Goal: Task Accomplishment & Management: Manage account settings

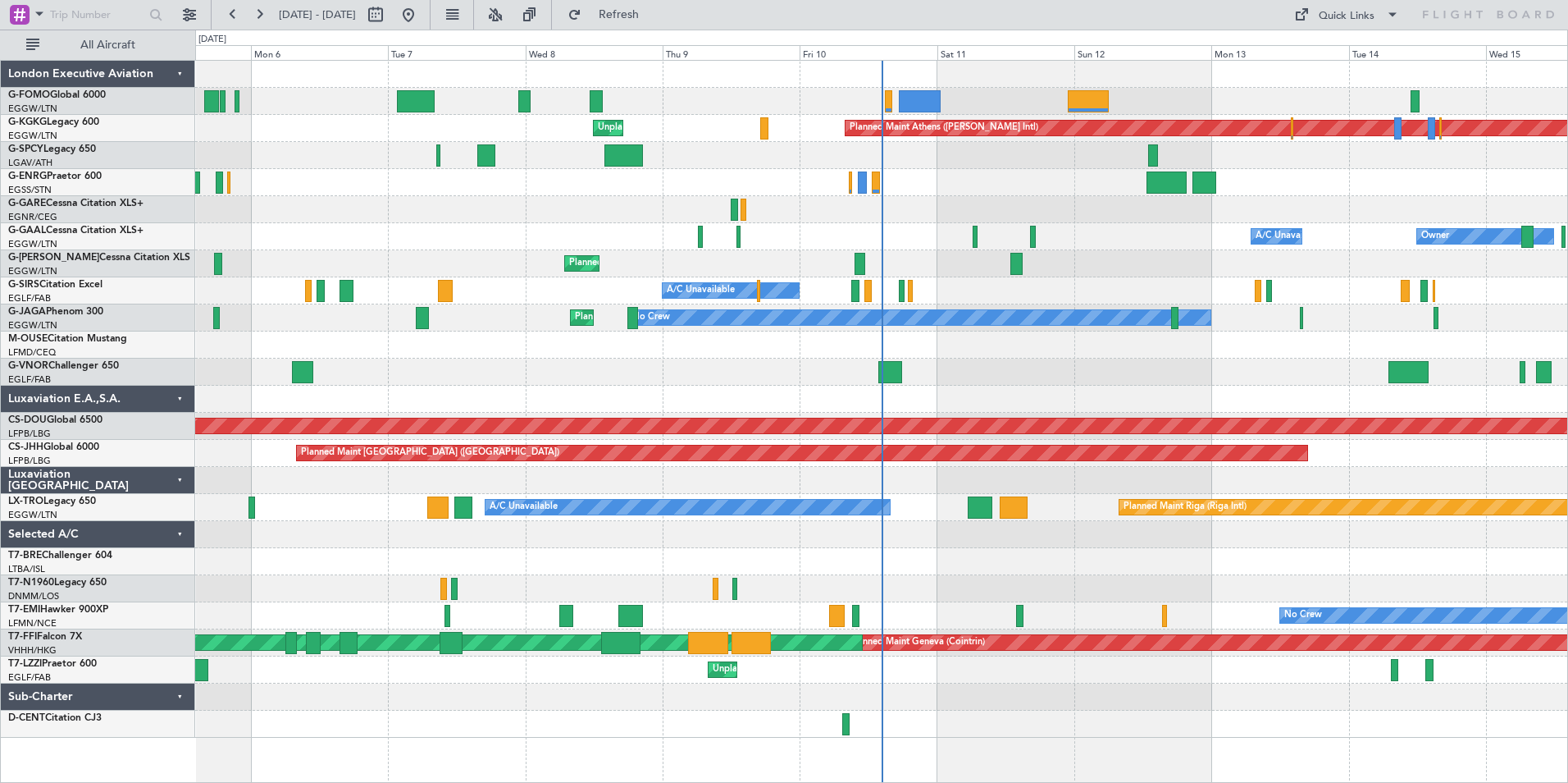
click at [848, 341] on div "Planned Maint Athens (Eleftherios Venizelos Intl) Unplanned Maint Istanbul (Ata…" at bounding box center [881, 398] width 1372 height 677
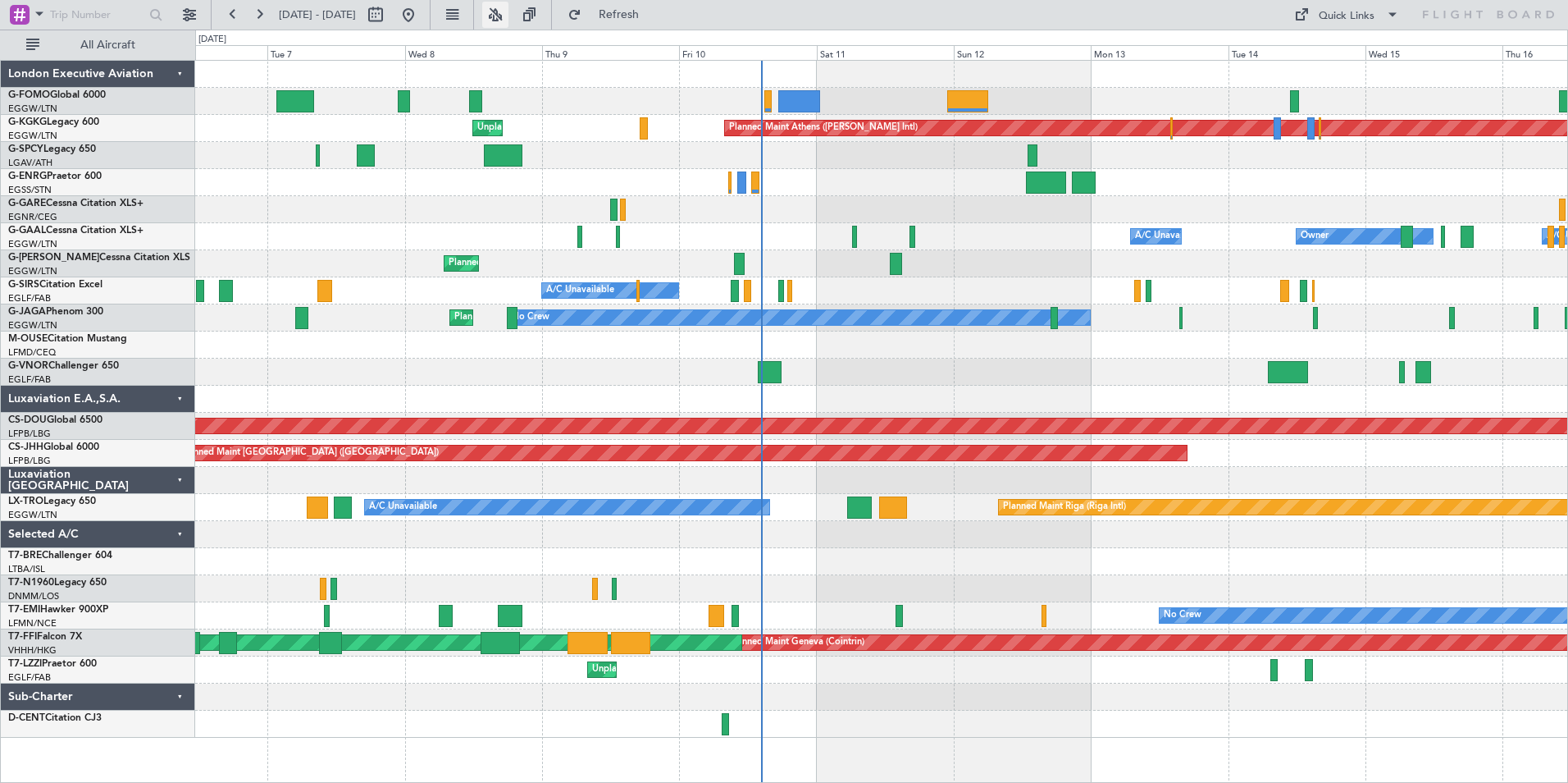
click at [509, 25] on button at bounding box center [496, 15] width 26 height 26
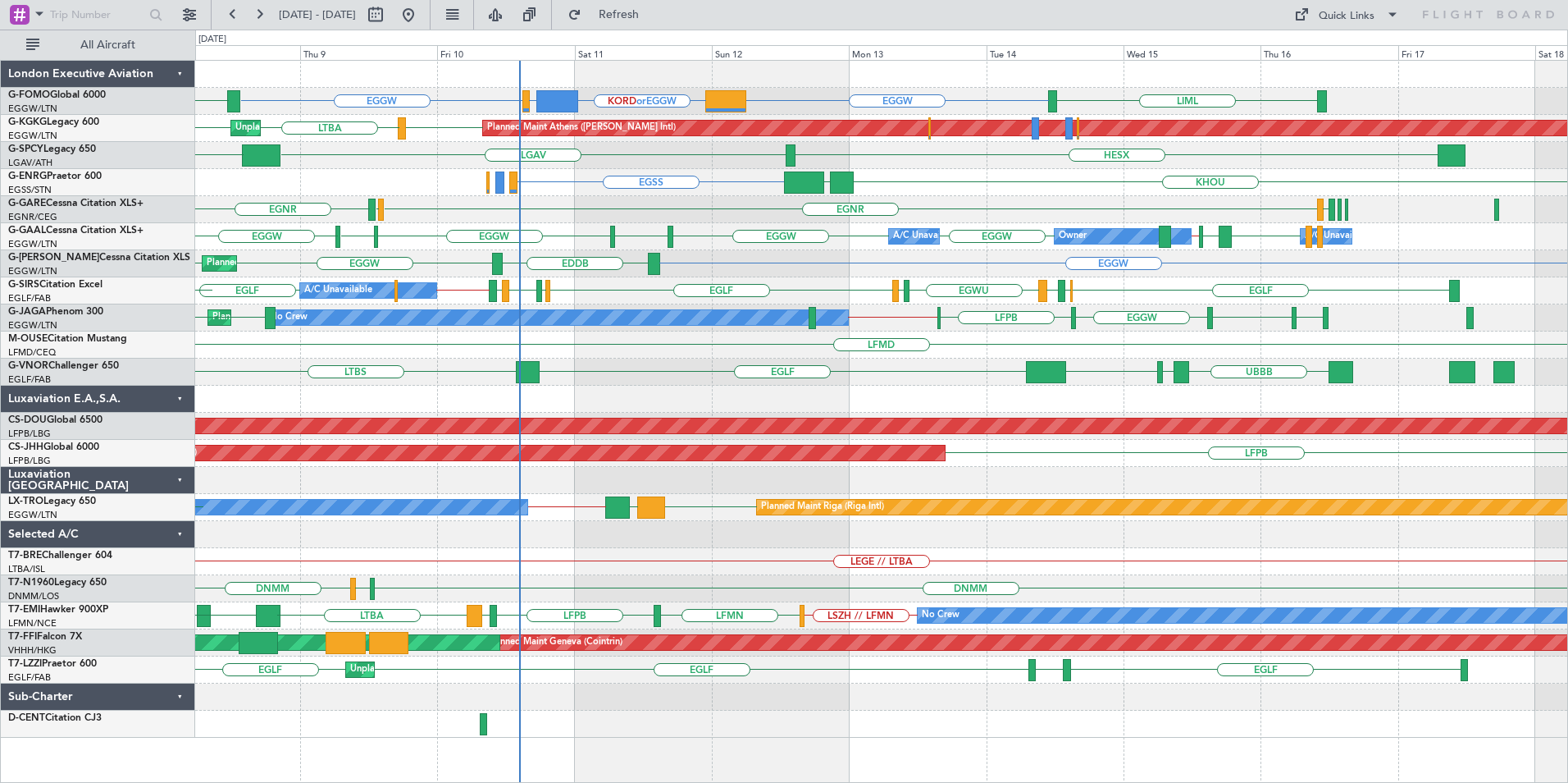
click at [672, 398] on div "EGGW KORD or EGGW EGPE or EGGW EGGW LIML ESSA EGGW KTEB Planned Maint Athens (E…" at bounding box center [881, 398] width 1372 height 677
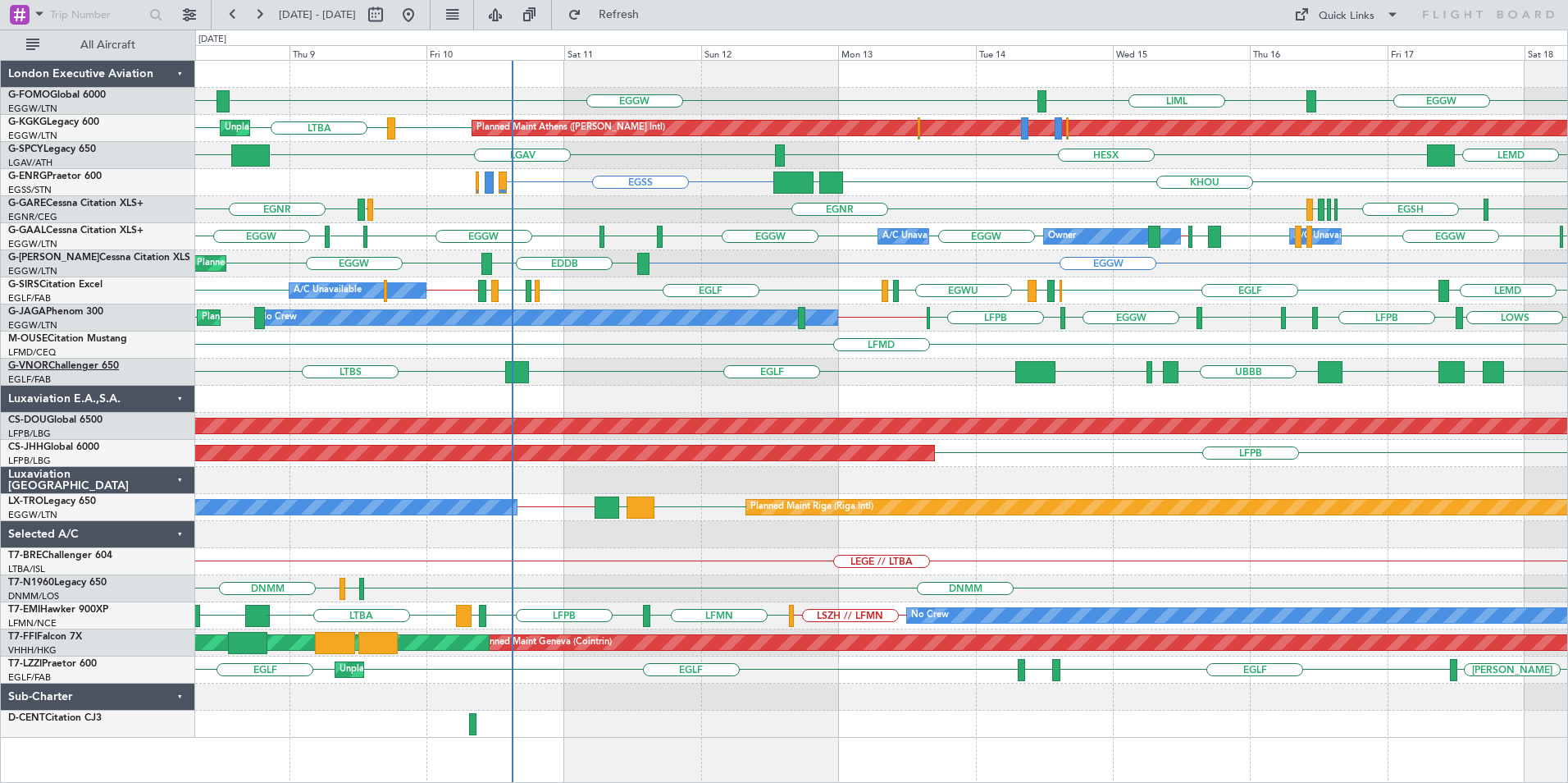
click at [66, 371] on link "G-VNOR Challenger 650" at bounding box center [64, 366] width 110 height 9
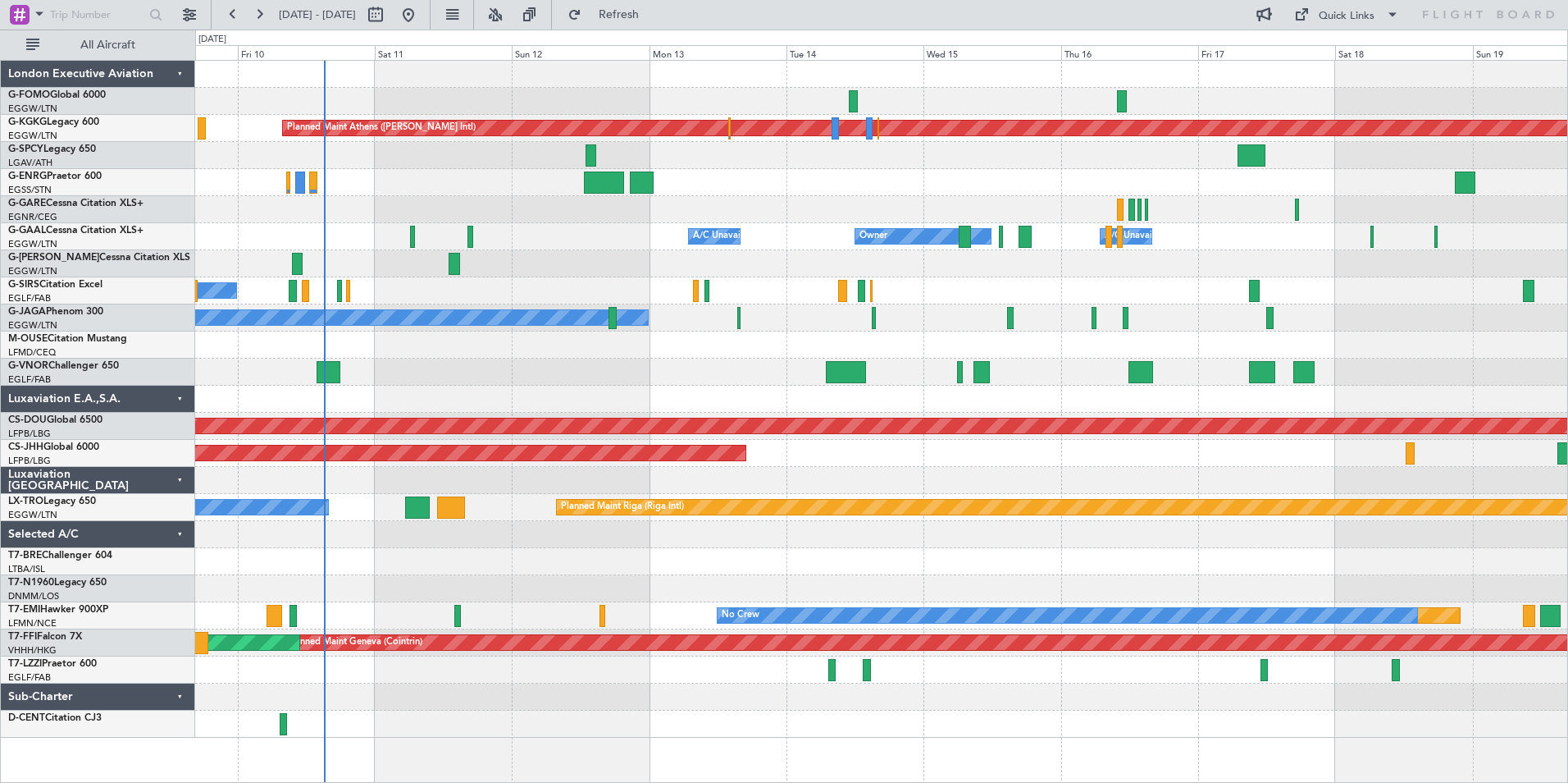
click at [1477, 379] on div "Planned Maint Athens ([PERSON_NAME] Intl) Unplanned Maint [GEOGRAPHIC_DATA] (At…" at bounding box center [881, 398] width 1372 height 677
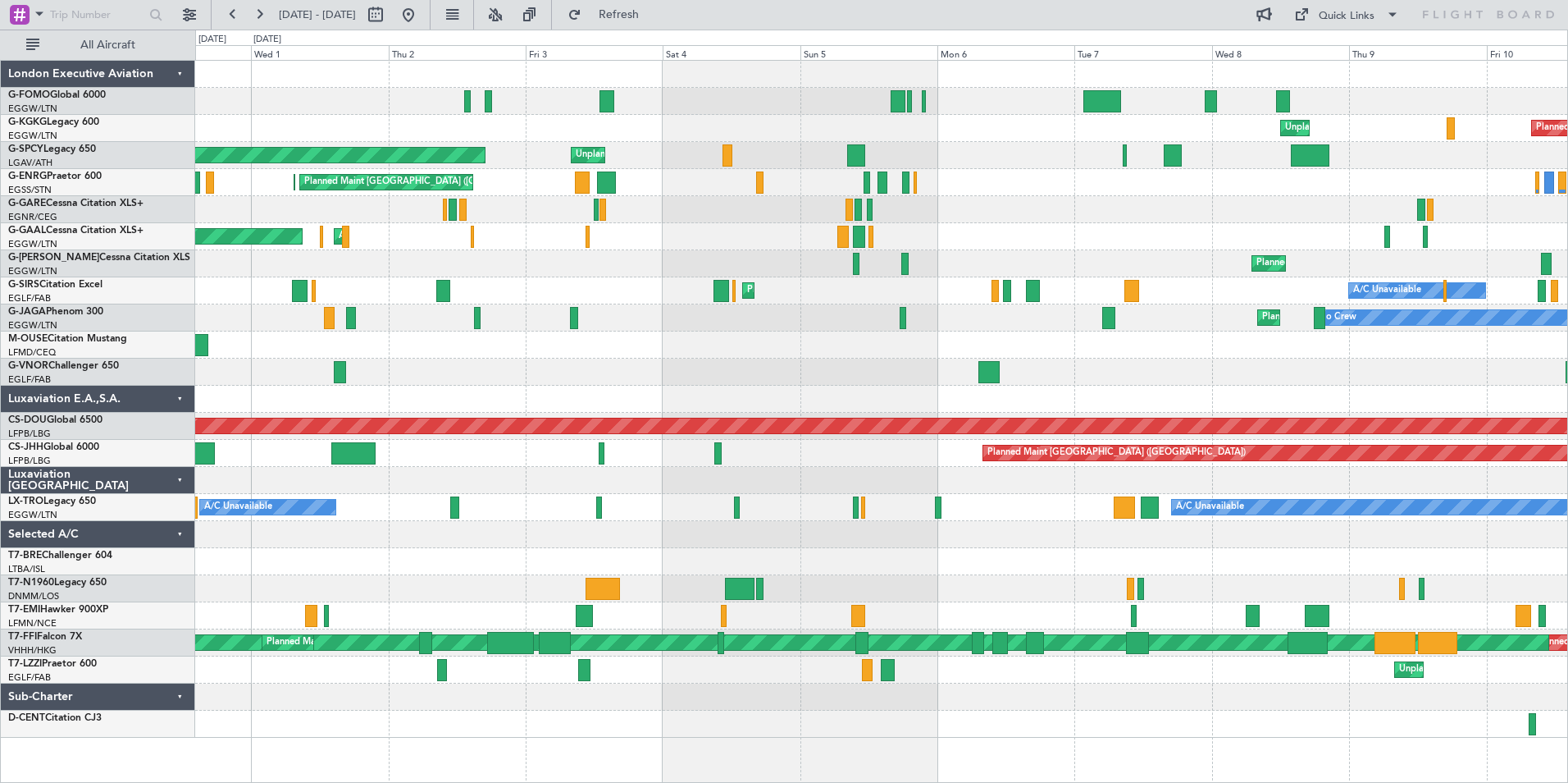
click at [1285, 492] on div at bounding box center [881, 479] width 1372 height 27
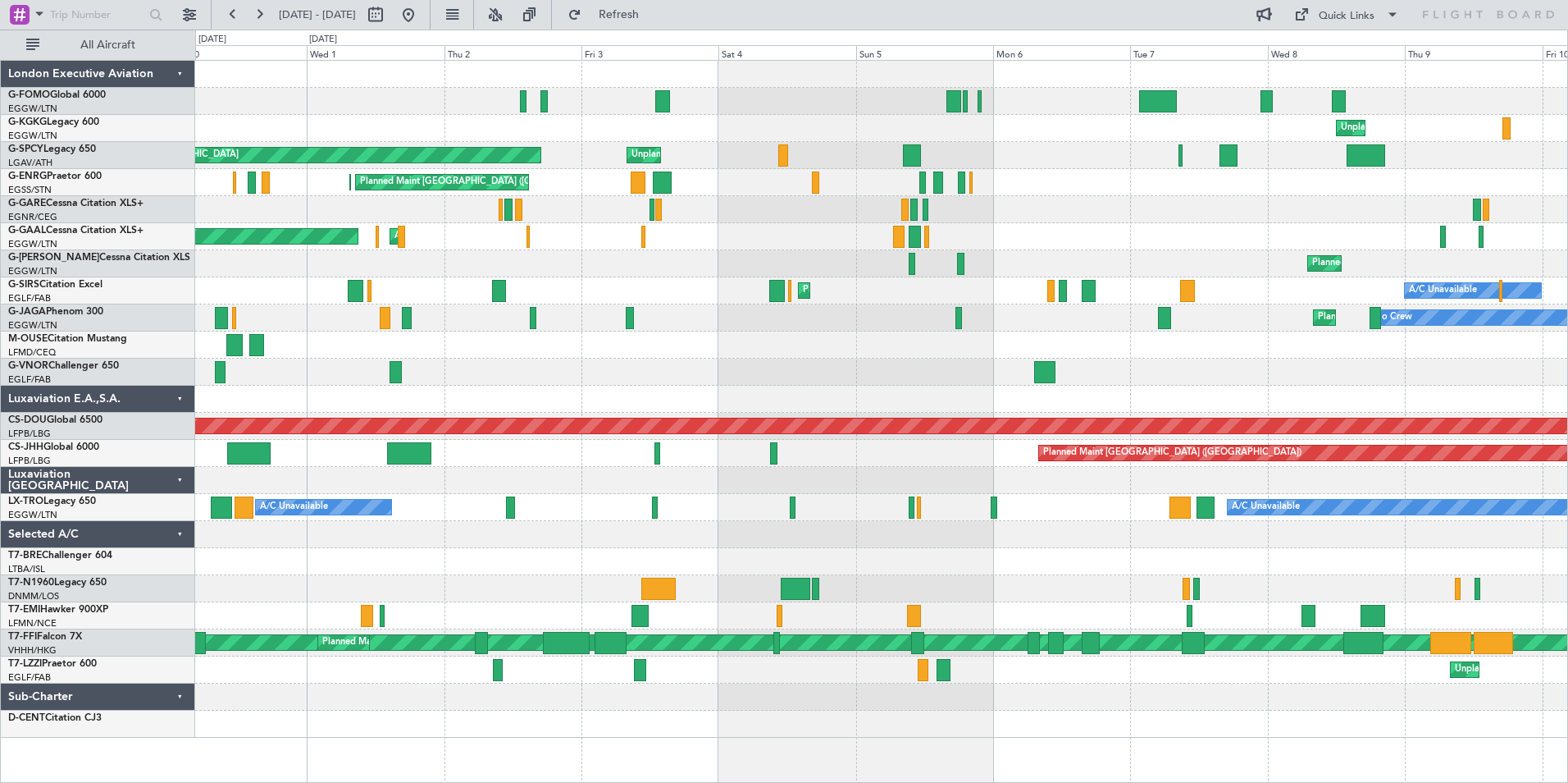
click at [1213, 511] on div "A/C Unavailable A/C Unavailable Planned Maint [GEOGRAPHIC_DATA] ([GEOGRAPHIC_DA…" at bounding box center [881, 507] width 1372 height 27
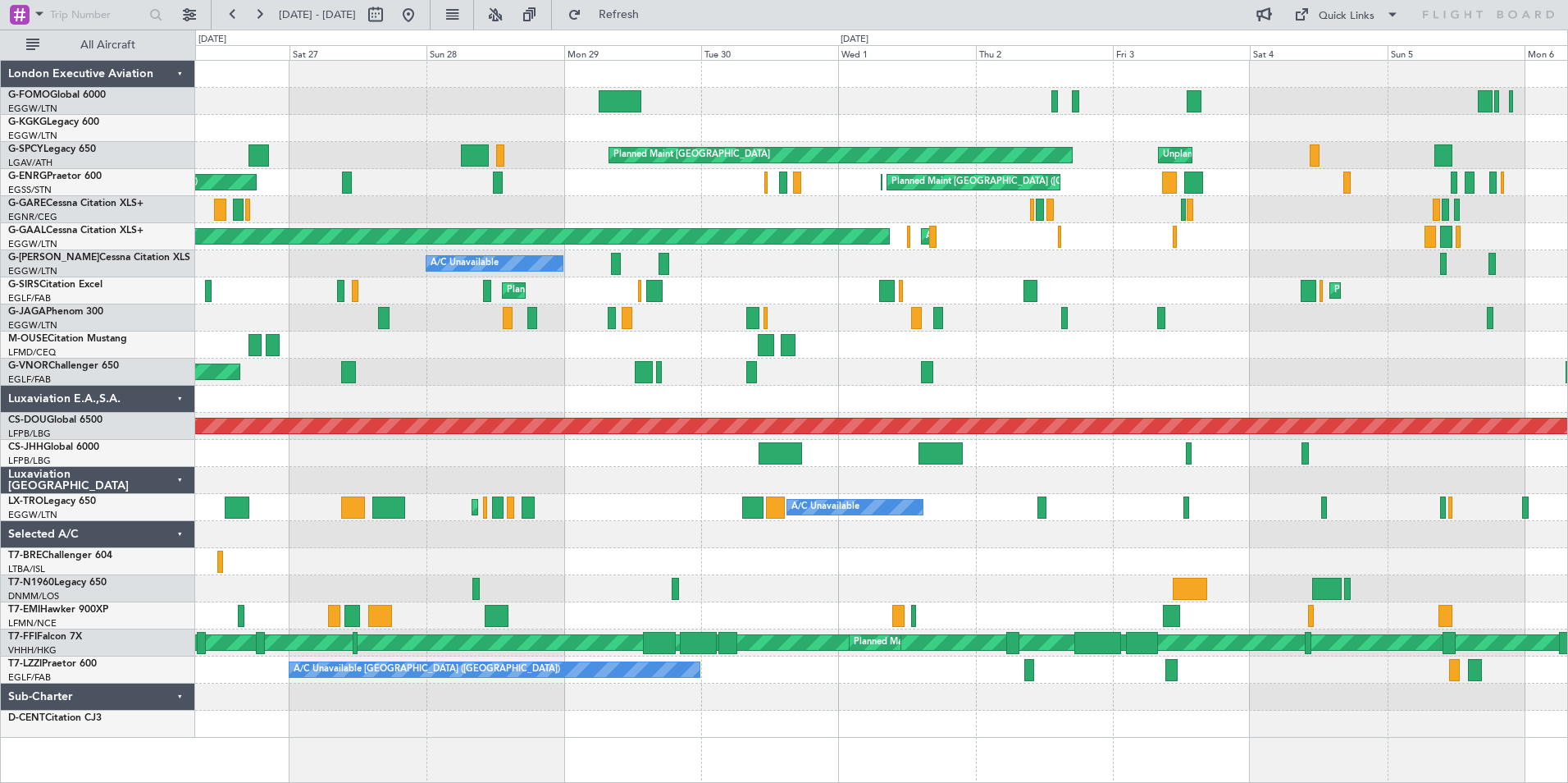
click at [274, 496] on div "Planned Maint [GEOGRAPHIC_DATA] ([GEOGRAPHIC_DATA]) Unplanned Maint [GEOGRAPHIC…" at bounding box center [881, 398] width 1372 height 677
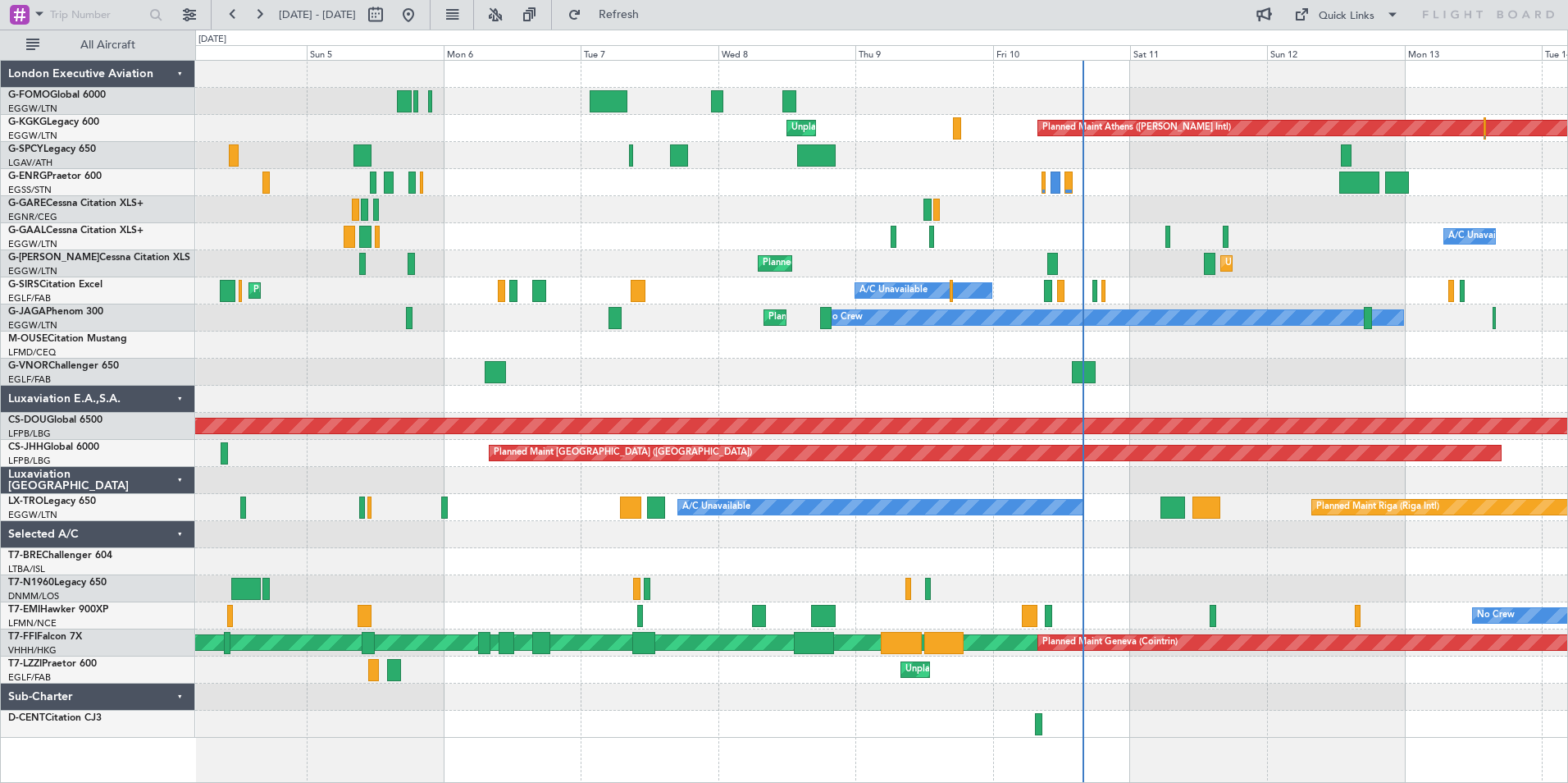
click at [598, 113] on div at bounding box center [881, 101] width 1372 height 27
click at [598, 112] on div at bounding box center [881, 101] width 1372 height 27
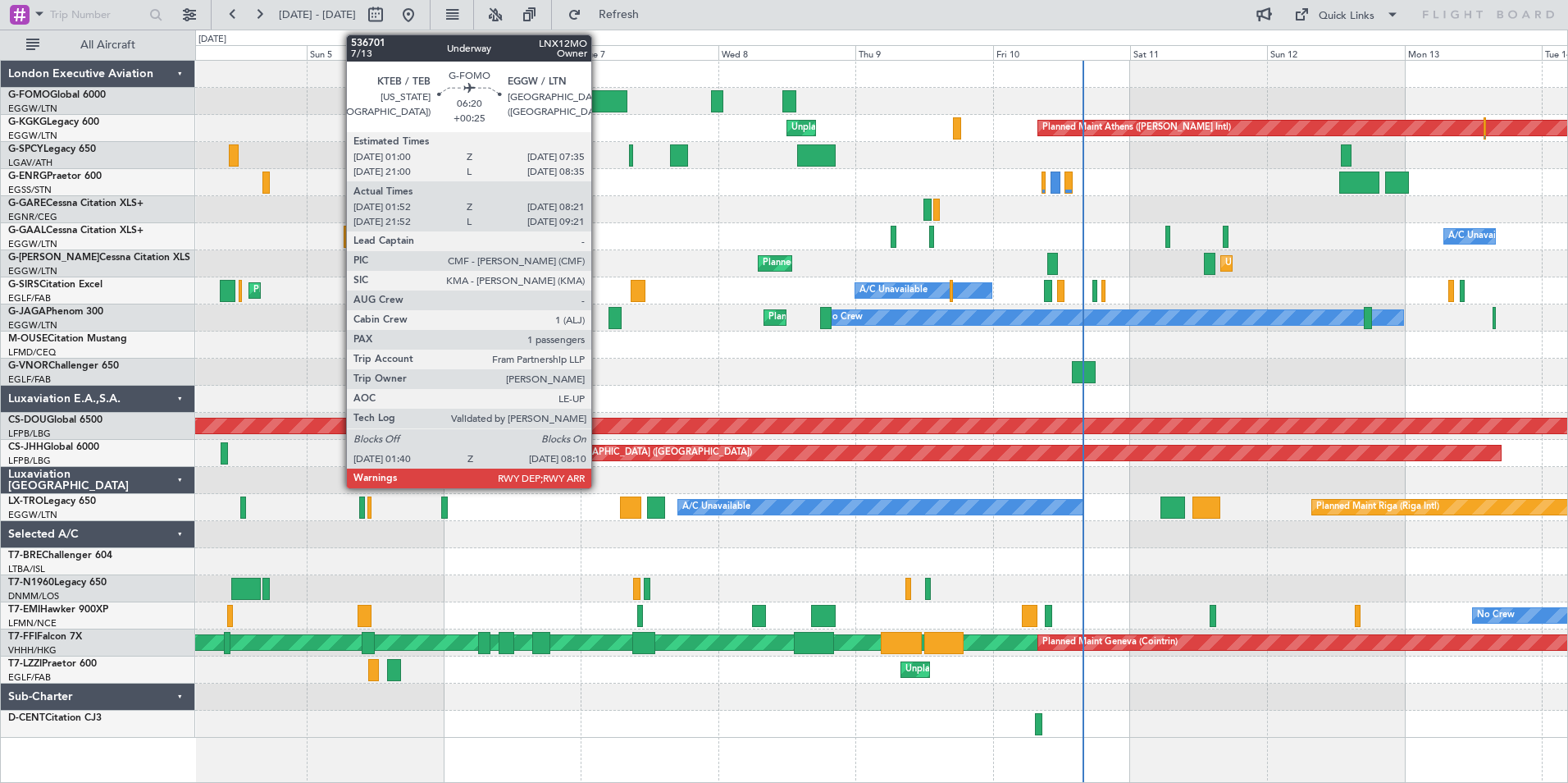
click at [599, 110] on div at bounding box center [609, 102] width 38 height 22
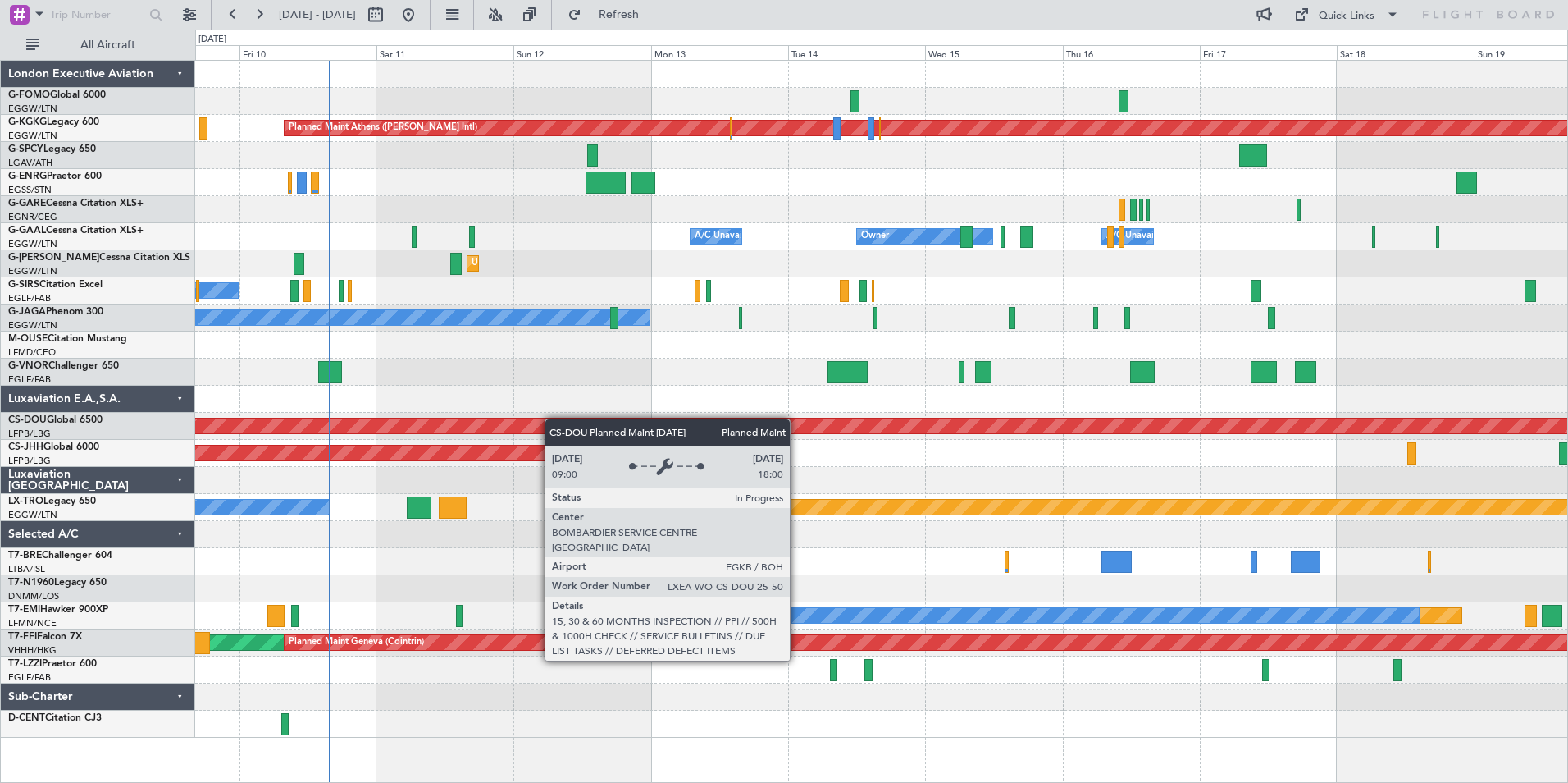
click at [375, 425] on div "Planned Maint Athens ([PERSON_NAME] Intl) Unplanned Maint [GEOGRAPHIC_DATA] (At…" at bounding box center [881, 398] width 1372 height 677
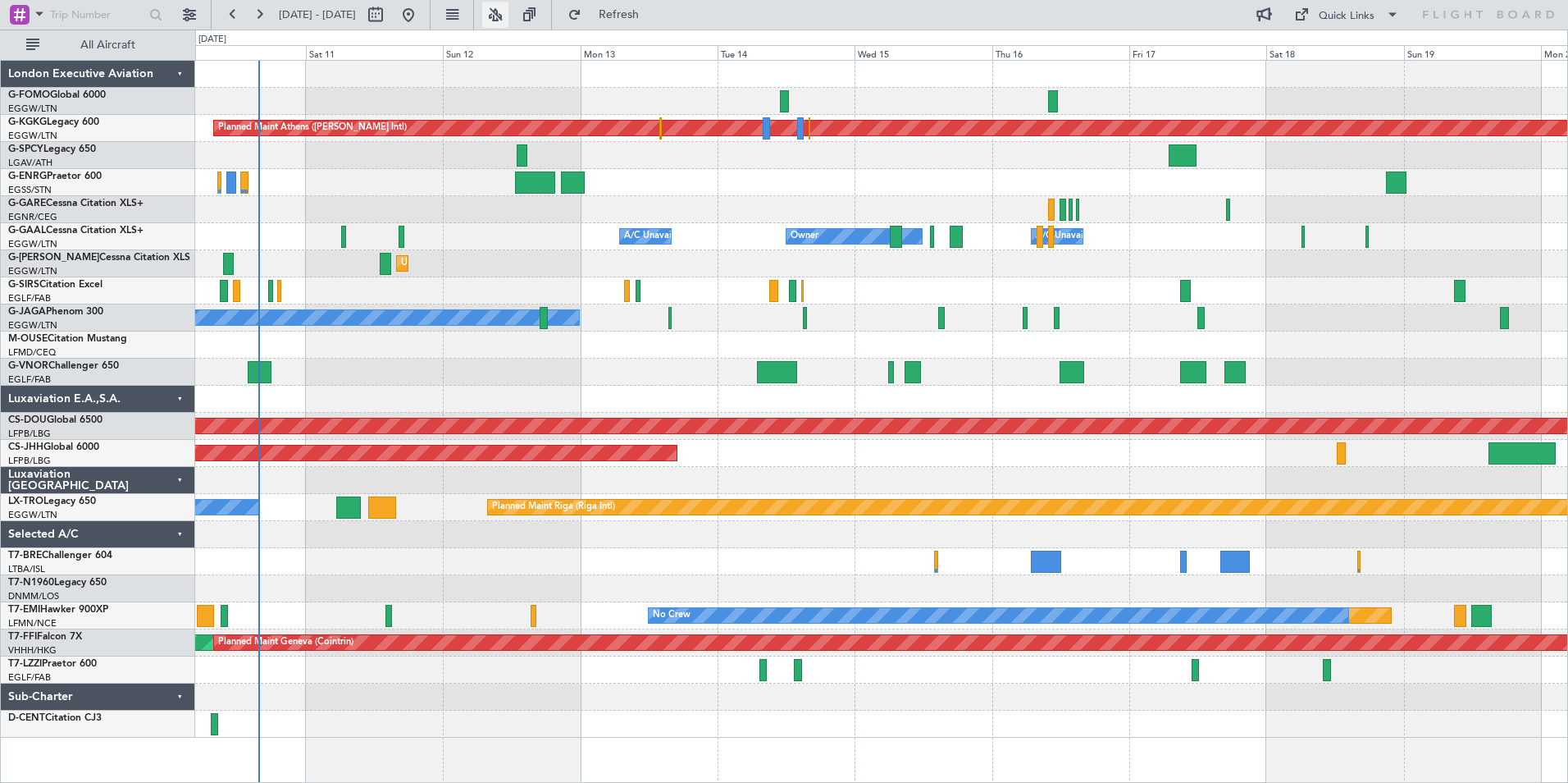
drag, startPoint x: 537, startPoint y: 14, endPoint x: 542, endPoint y: 35, distance: 21.6
click at [509, 14] on button at bounding box center [496, 15] width 26 height 26
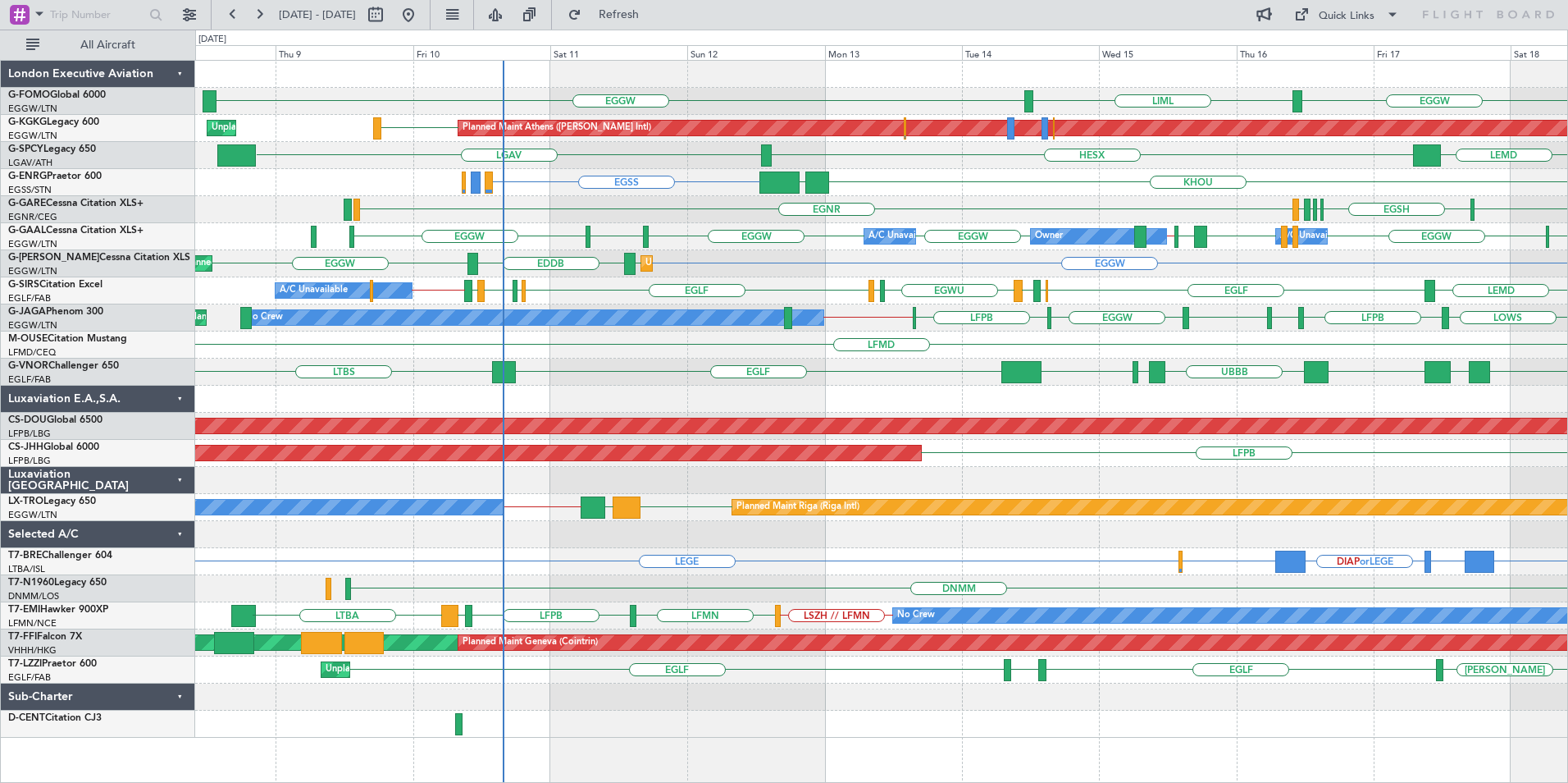
click at [608, 341] on div "LFMD" at bounding box center [881, 344] width 1372 height 27
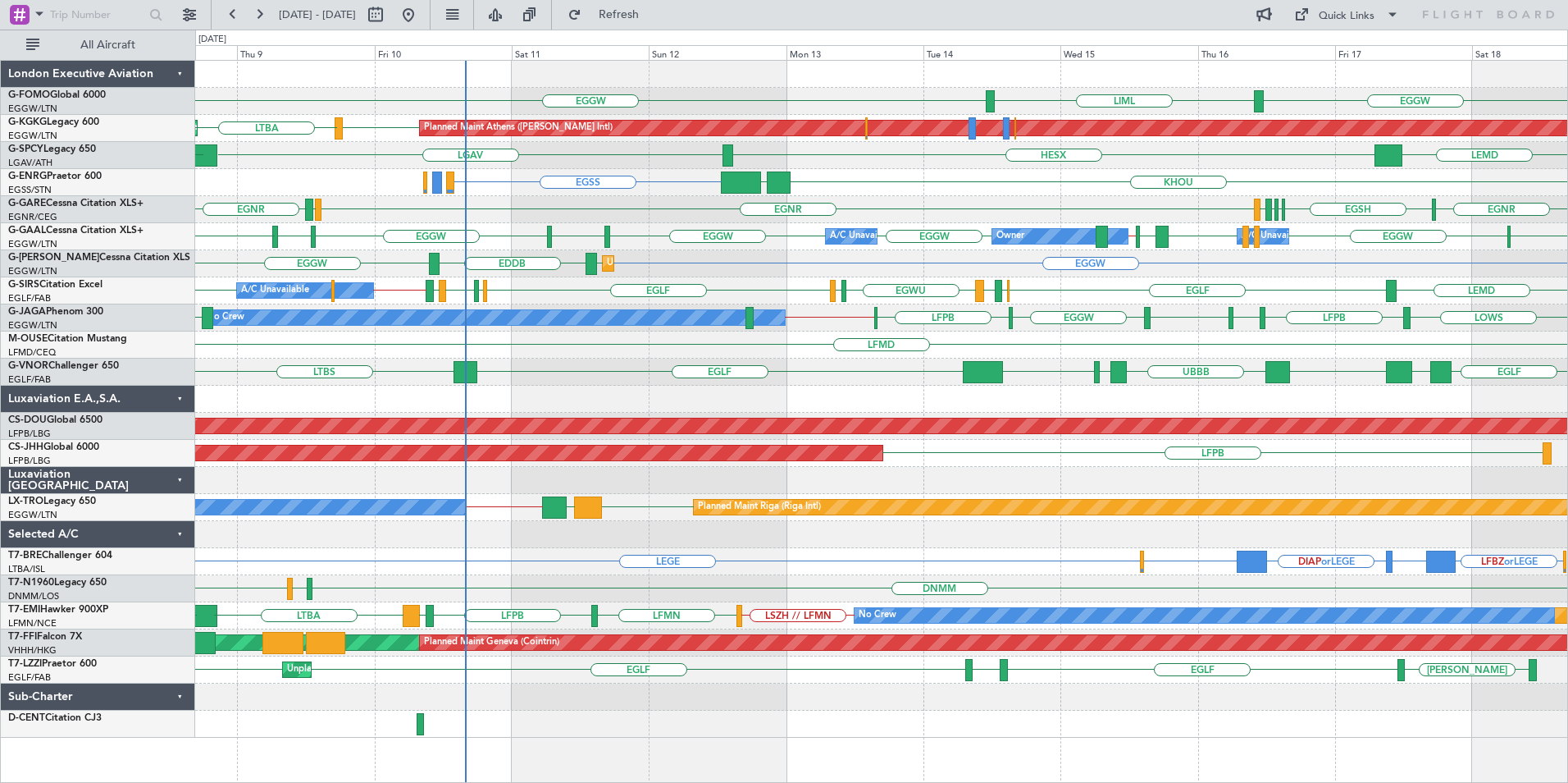
click at [716, 327] on div "EGGW EGGW LIML ESSA LGAV [GEOGRAPHIC_DATA] Planned Maint [GEOGRAPHIC_DATA] ([PE…" at bounding box center [881, 398] width 1372 height 677
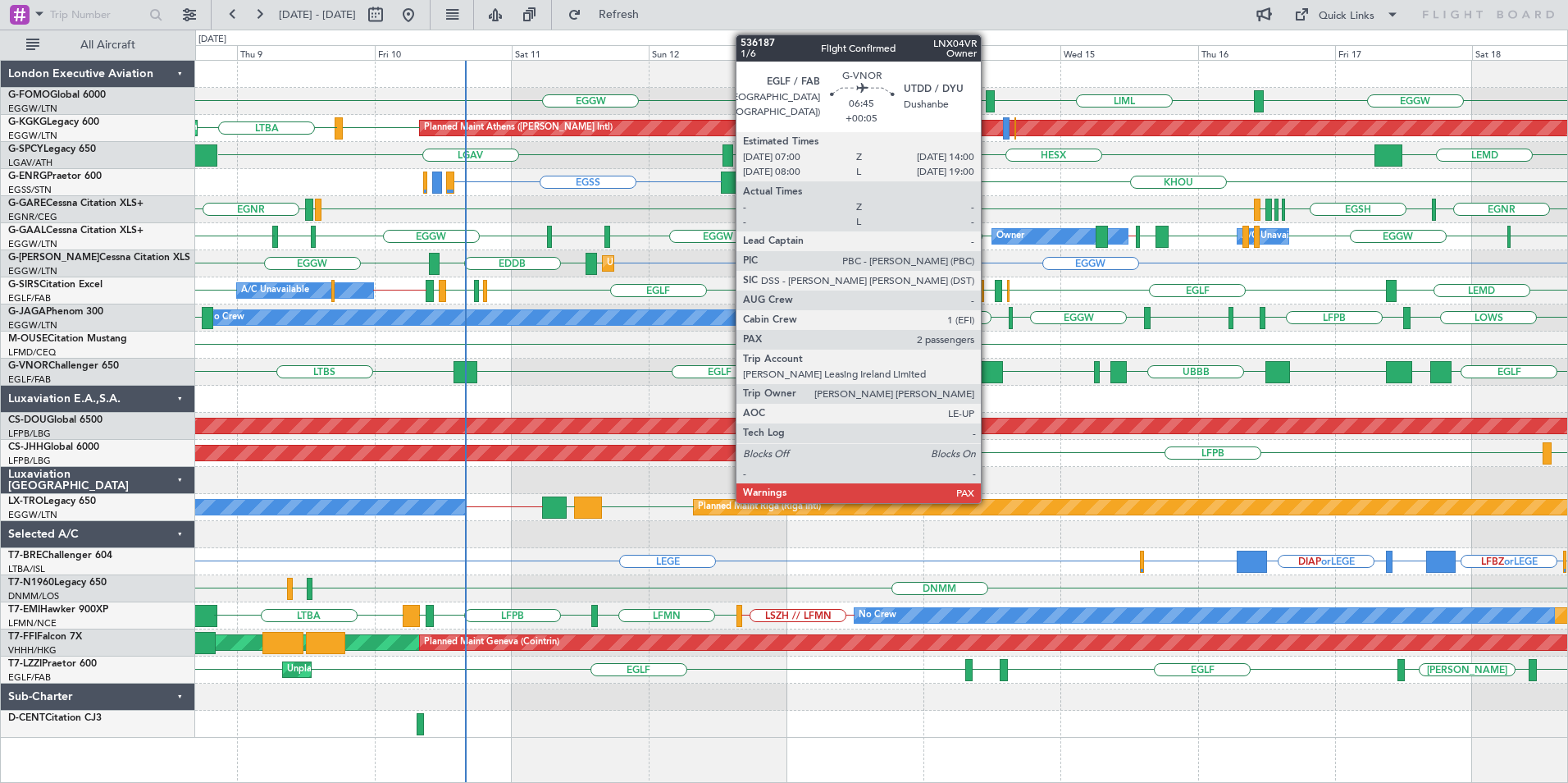
click at [989, 366] on div at bounding box center [983, 373] width 41 height 22
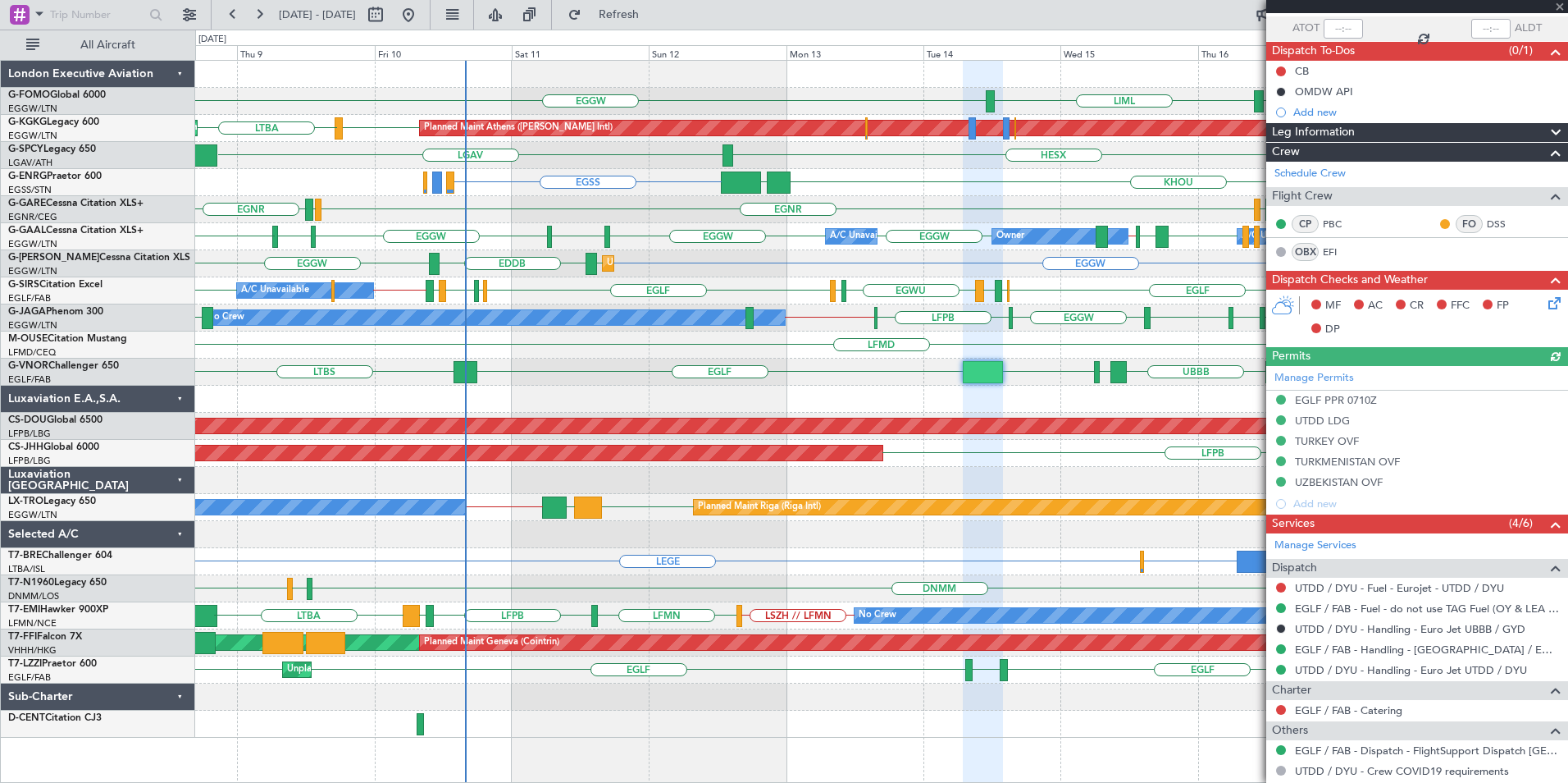
scroll to position [258, 0]
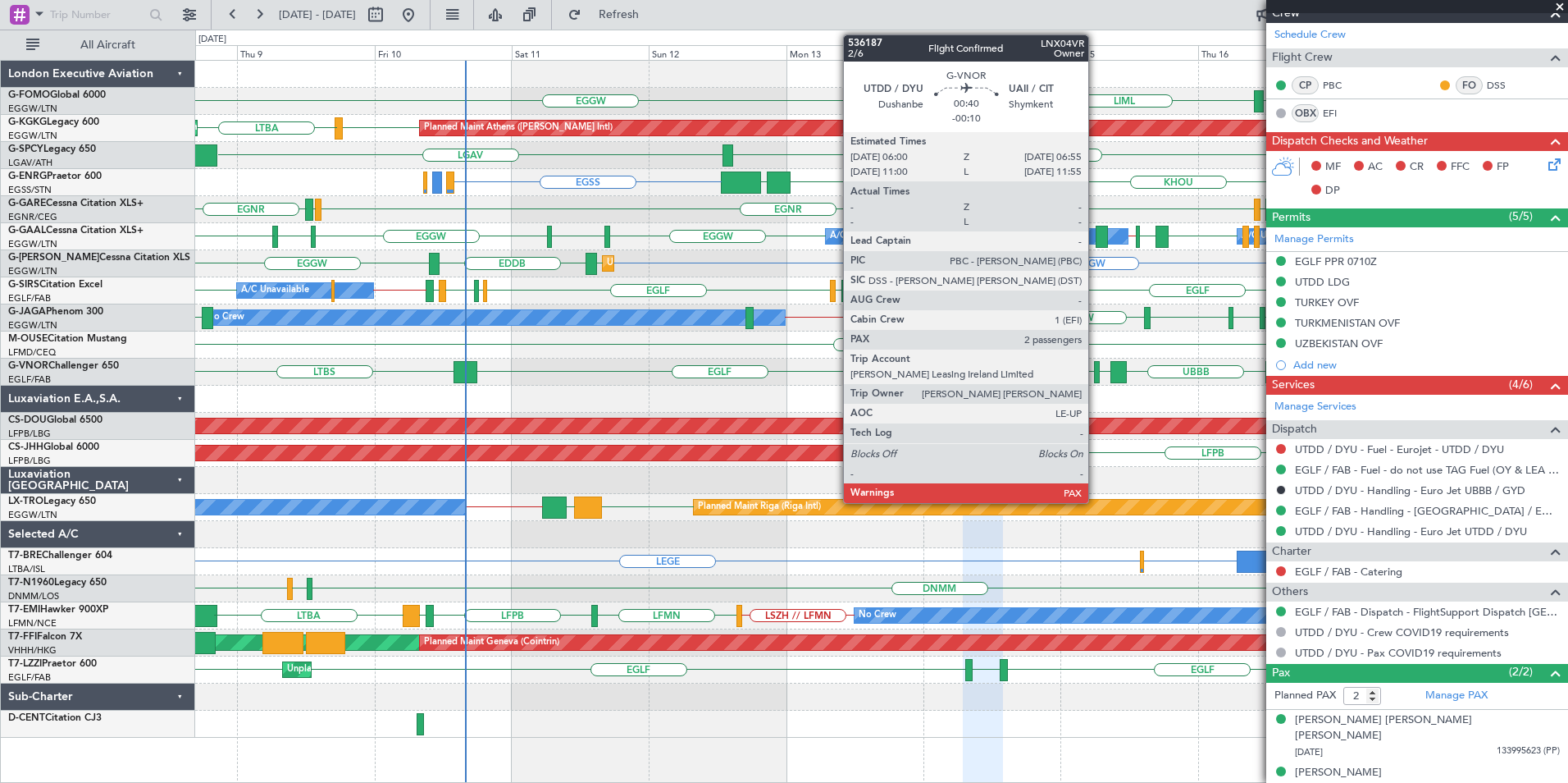
click at [1096, 370] on div at bounding box center [1096, 373] width 6 height 22
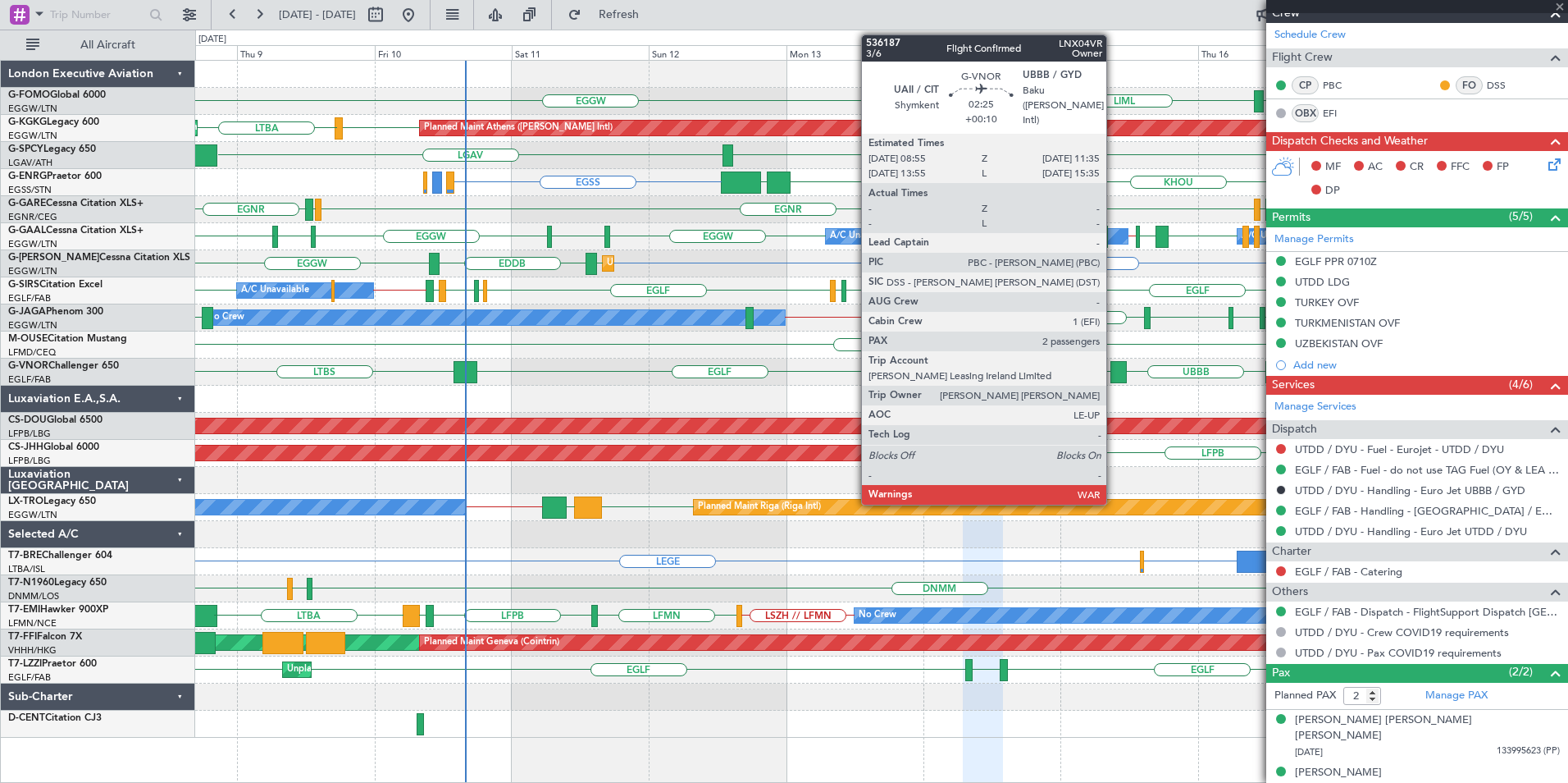
type input "-00:10"
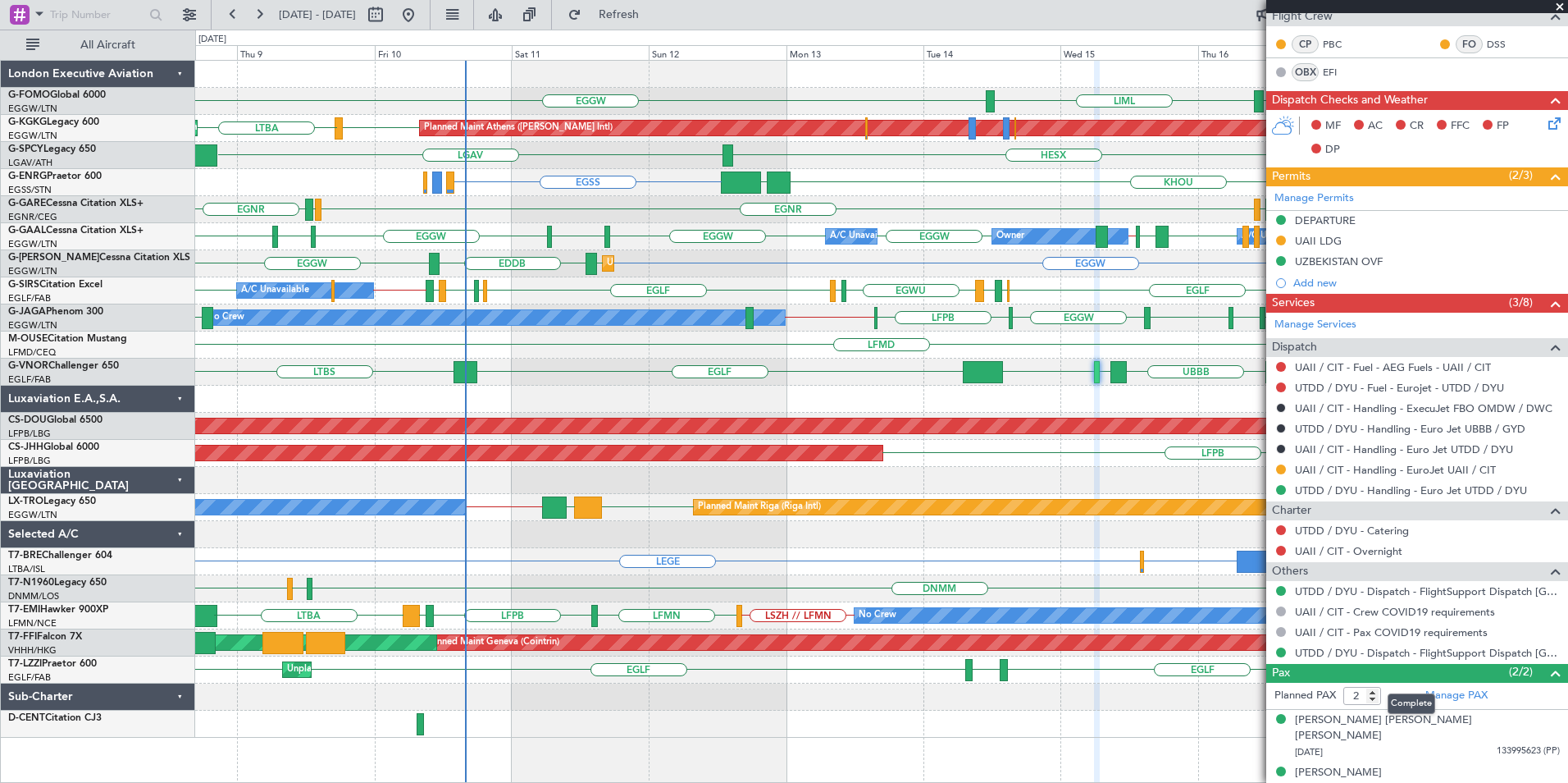
scroll to position [0, 0]
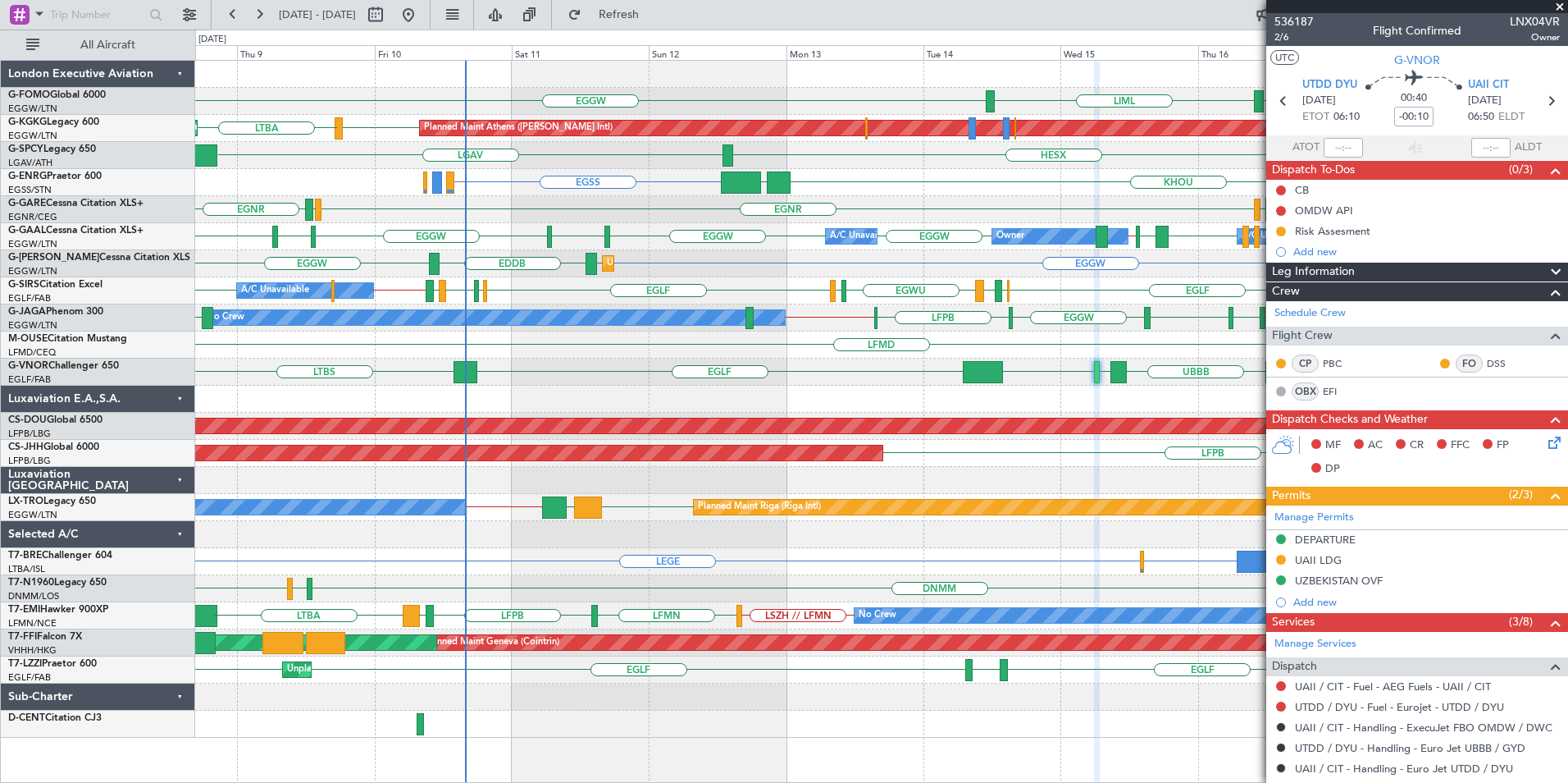
click at [734, 440] on div "EGGW EGGW LIML LGAV [GEOGRAPHIC_DATA] Planned Maint [GEOGRAPHIC_DATA] ([PERSON_…" at bounding box center [881, 398] width 1372 height 677
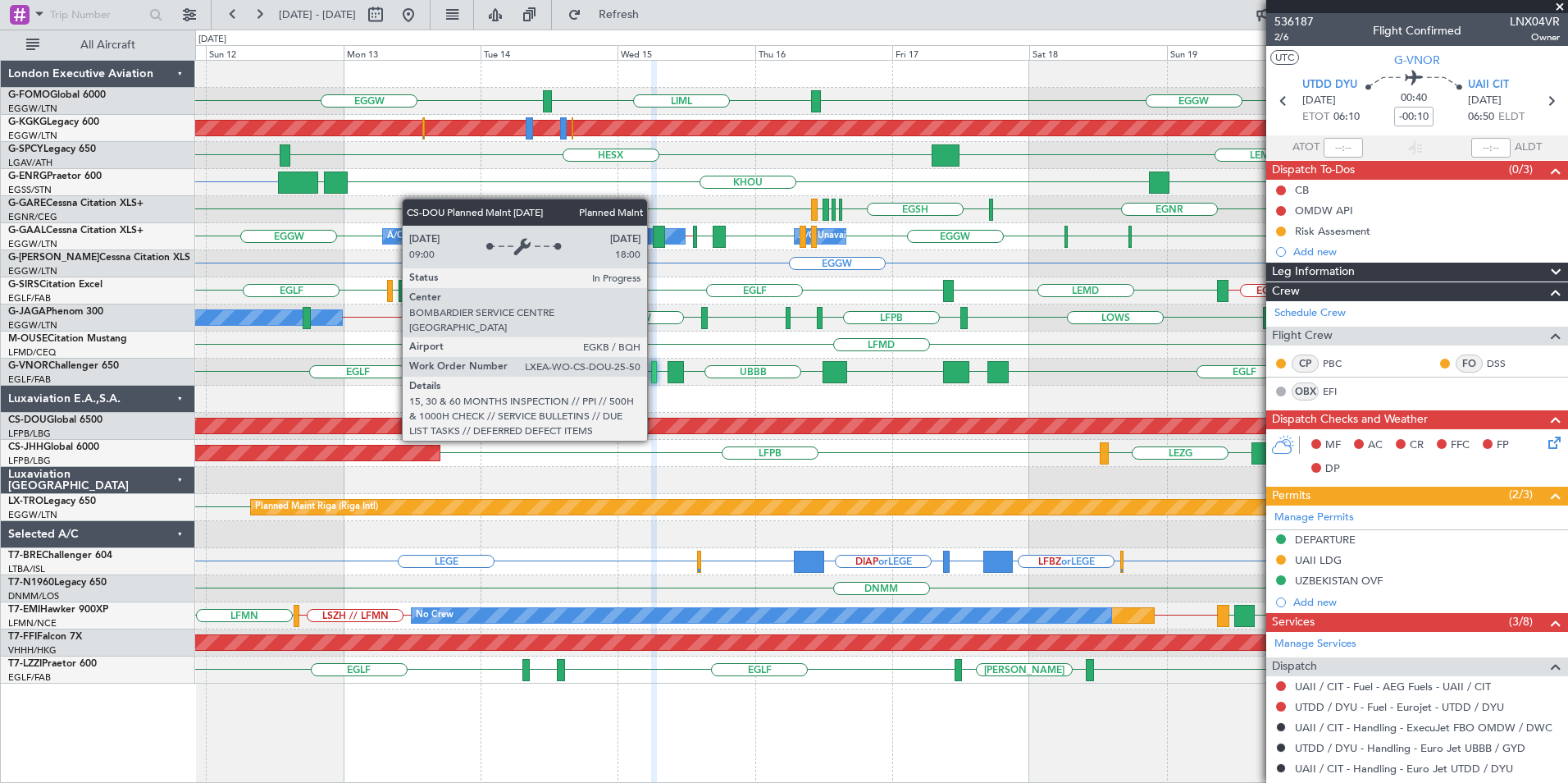
click at [1224, 475] on div "EGGW EGGW LIML Planned Maint [GEOGRAPHIC_DATA] ([PERSON_NAME] Intl) HESX LGAV L…" at bounding box center [881, 372] width 1372 height 623
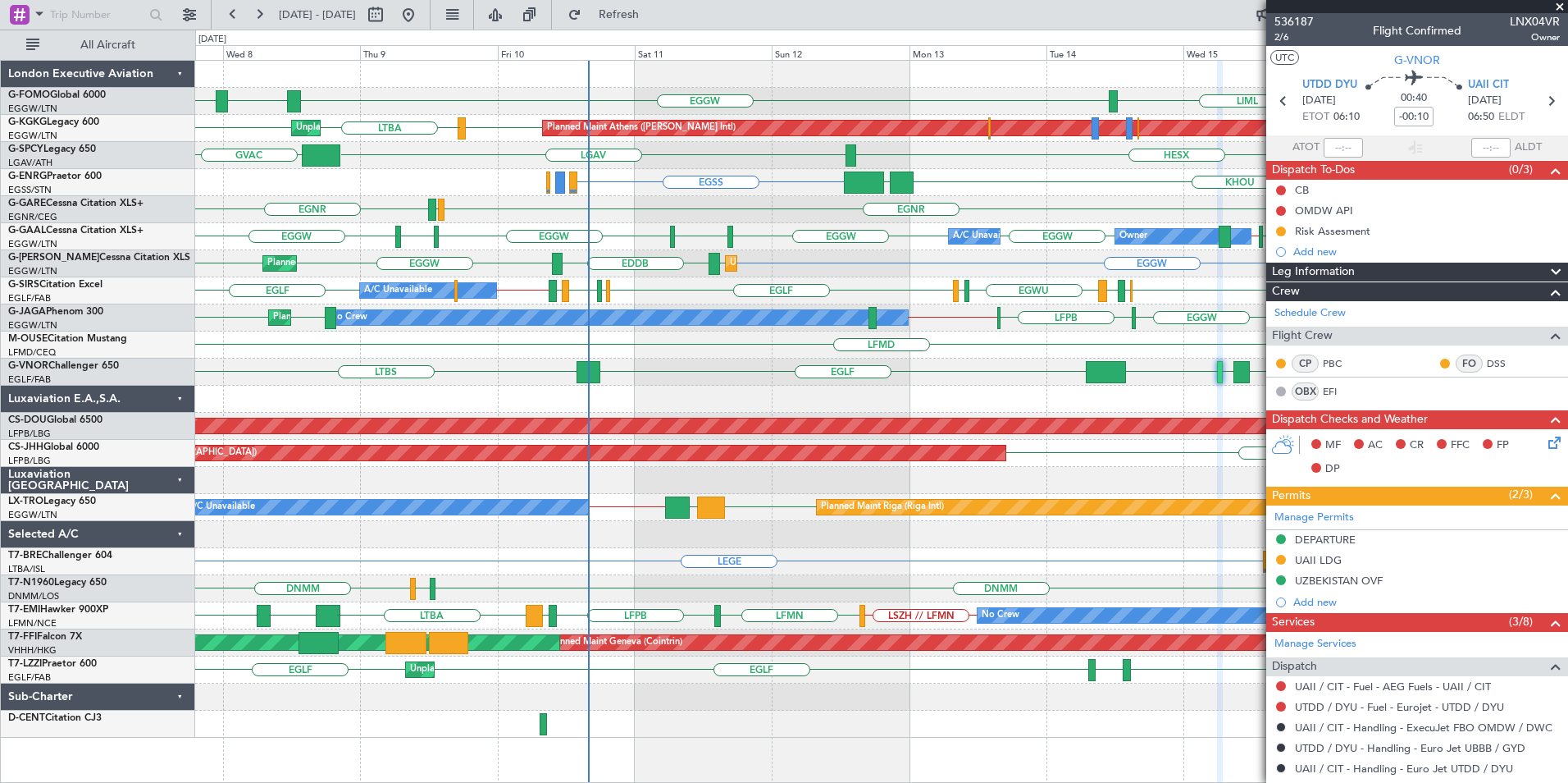
click at [749, 426] on div "EGGW ESSA EGGW EGGW LIML Planned Maint [GEOGRAPHIC_DATA] ([PERSON_NAME] Intl) U…" at bounding box center [881, 398] width 1372 height 677
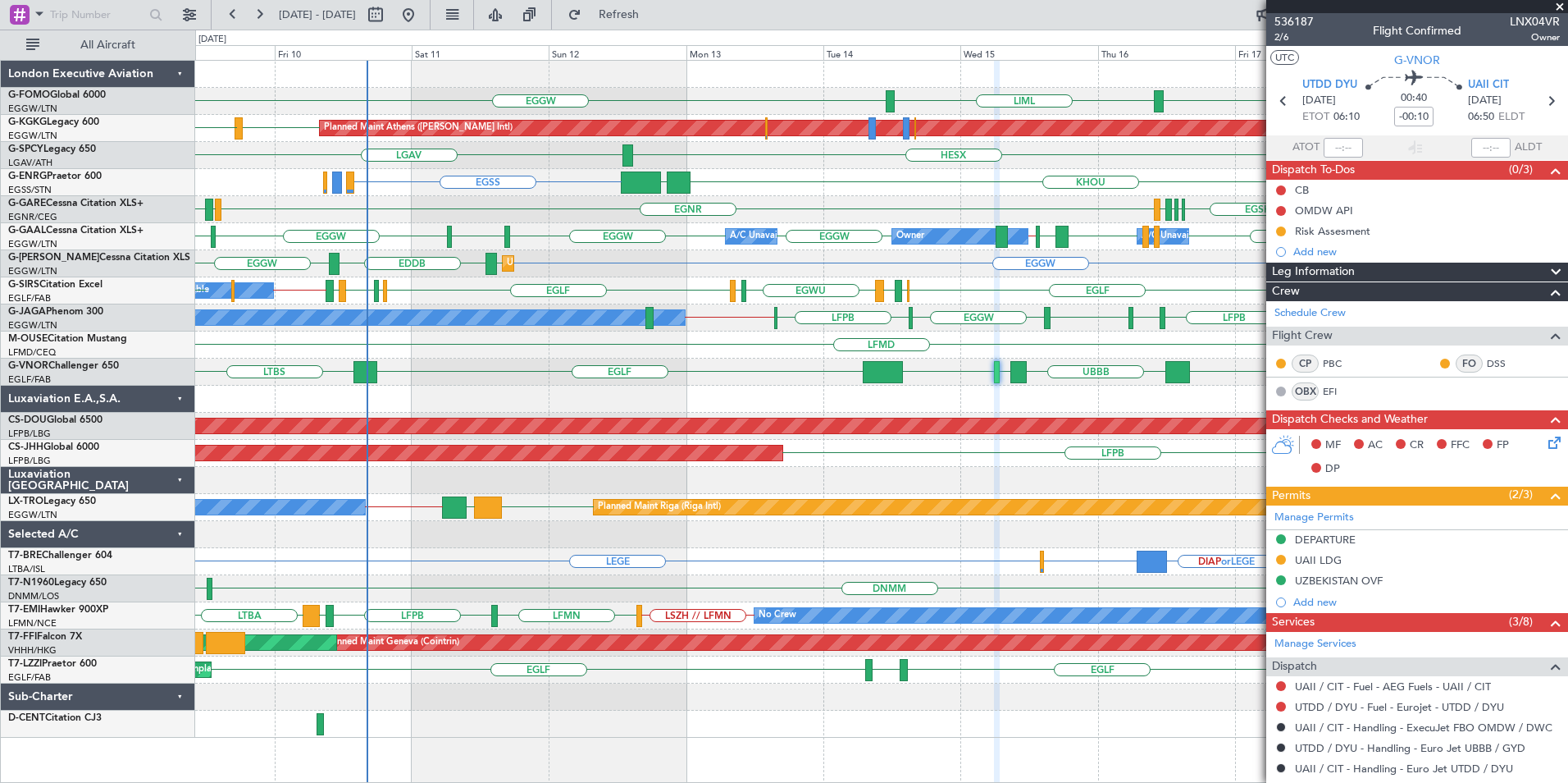
click at [718, 354] on div "EGGW EGGW LIML LGAV [GEOGRAPHIC_DATA] Planned Maint [GEOGRAPHIC_DATA] ([PERSON_…" at bounding box center [881, 398] width 1372 height 677
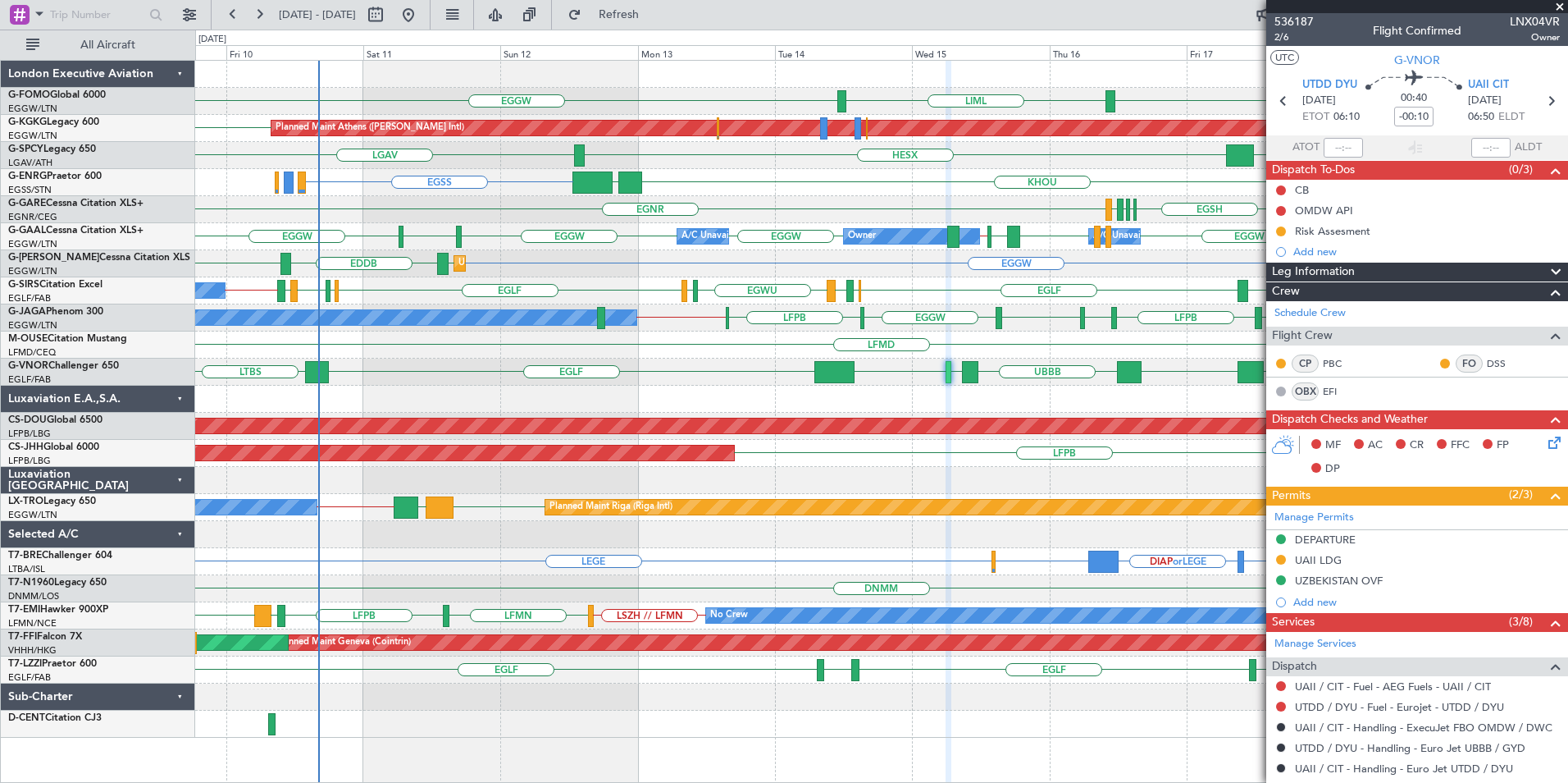
click at [664, 574] on div "LEGE LEGE LFBZ or LEGE DNMM or LEGE DIAP or LEGE LFBZ or LEGE" at bounding box center [881, 561] width 1372 height 27
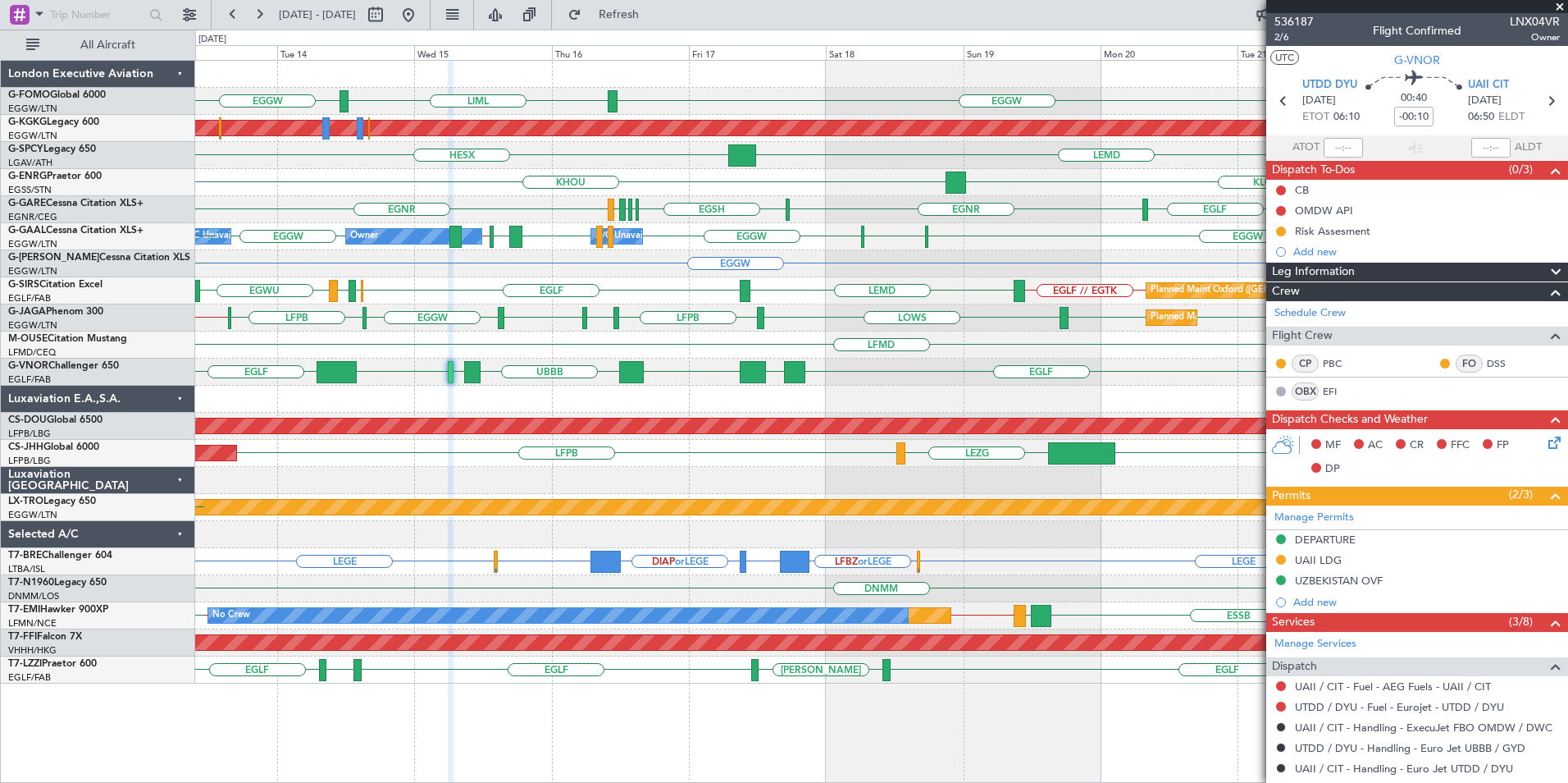
click at [832, 531] on div "EGGW EGGW LIML Planned Maint [GEOGRAPHIC_DATA] ([PERSON_NAME] Intl) HESX LEMD L…" at bounding box center [881, 372] width 1372 height 623
click at [1563, 9] on span at bounding box center [1559, 7] width 16 height 15
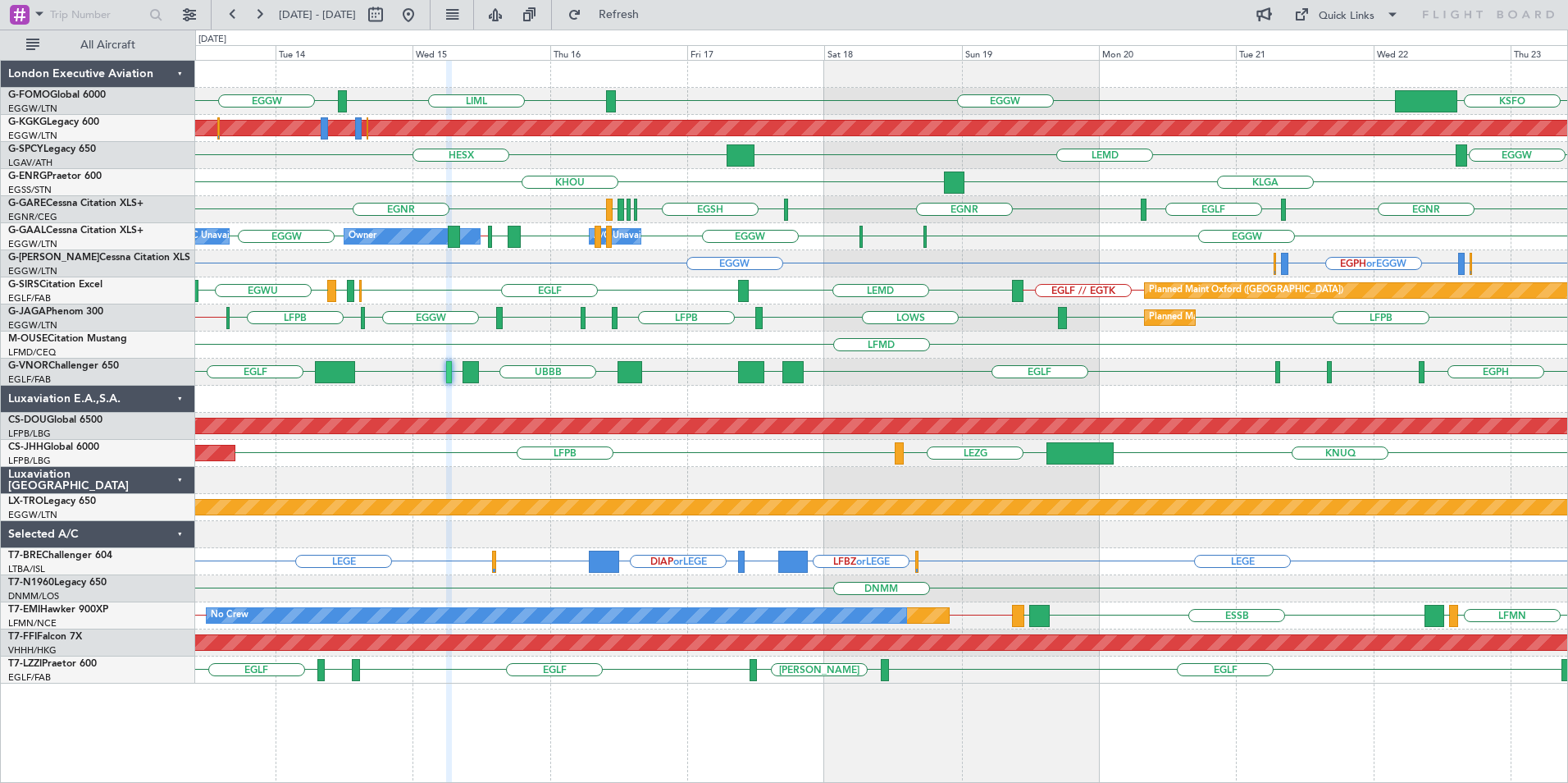
type input "0"
click at [688, 159] on div "HESX LEMD EGGW" at bounding box center [881, 155] width 1372 height 27
click at [422, 15] on button at bounding box center [409, 15] width 26 height 26
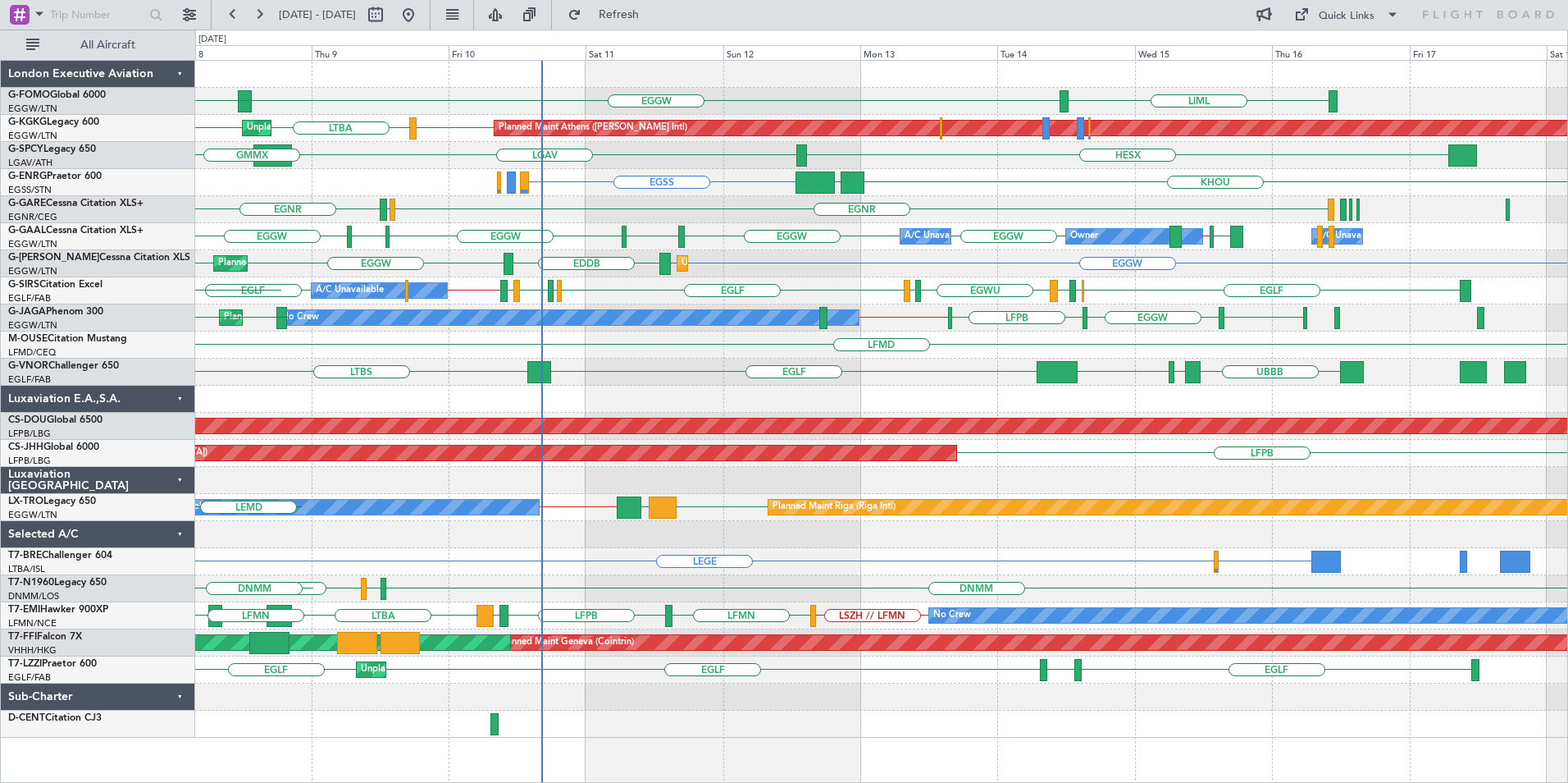
click at [808, 557] on div "EGGW LIML ESSA KTEB EGGW Planned Maint [GEOGRAPHIC_DATA] ([PERSON_NAME] Intl) L…" at bounding box center [881, 398] width 1372 height 677
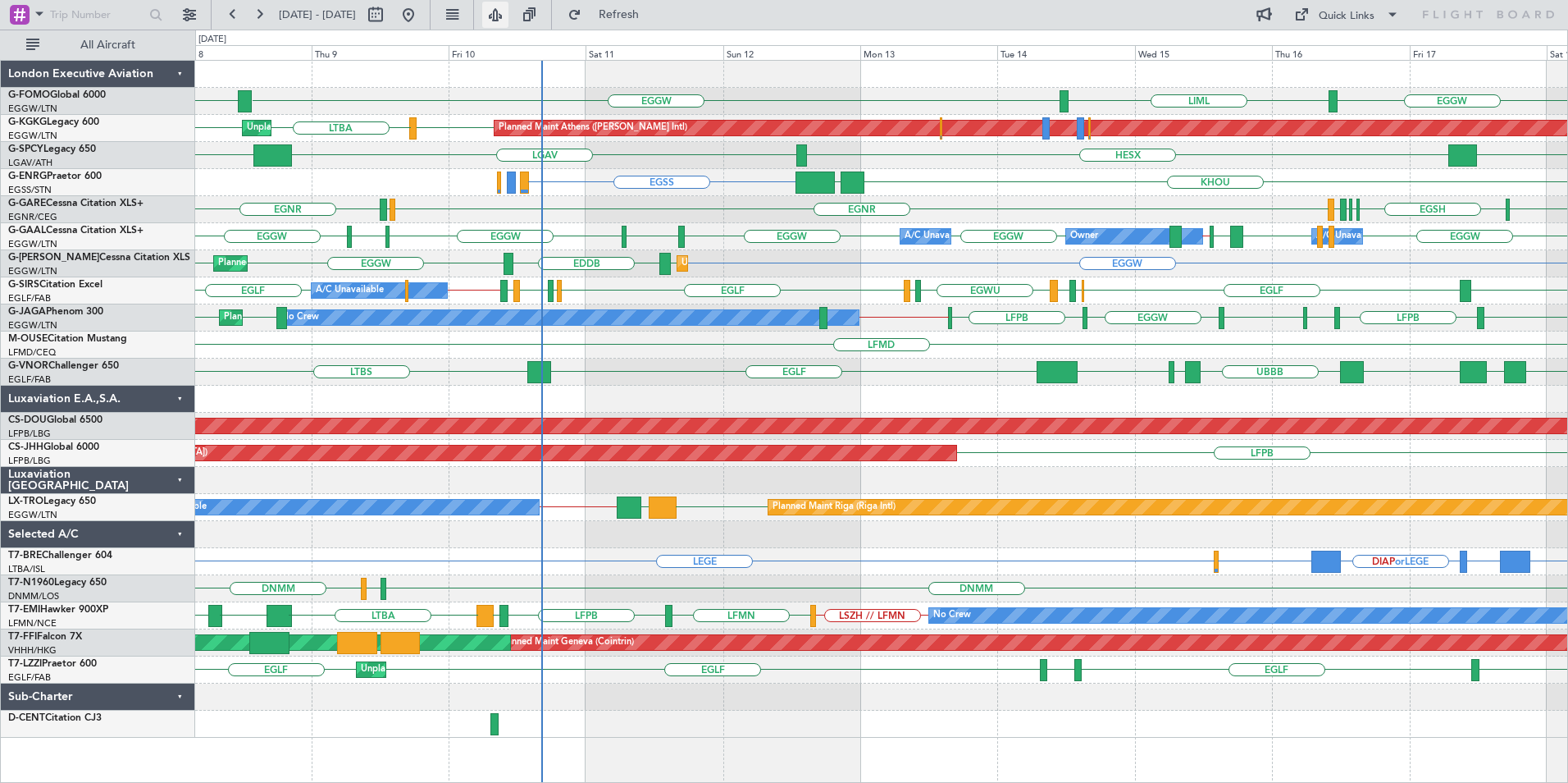
click at [509, 9] on button at bounding box center [496, 15] width 26 height 26
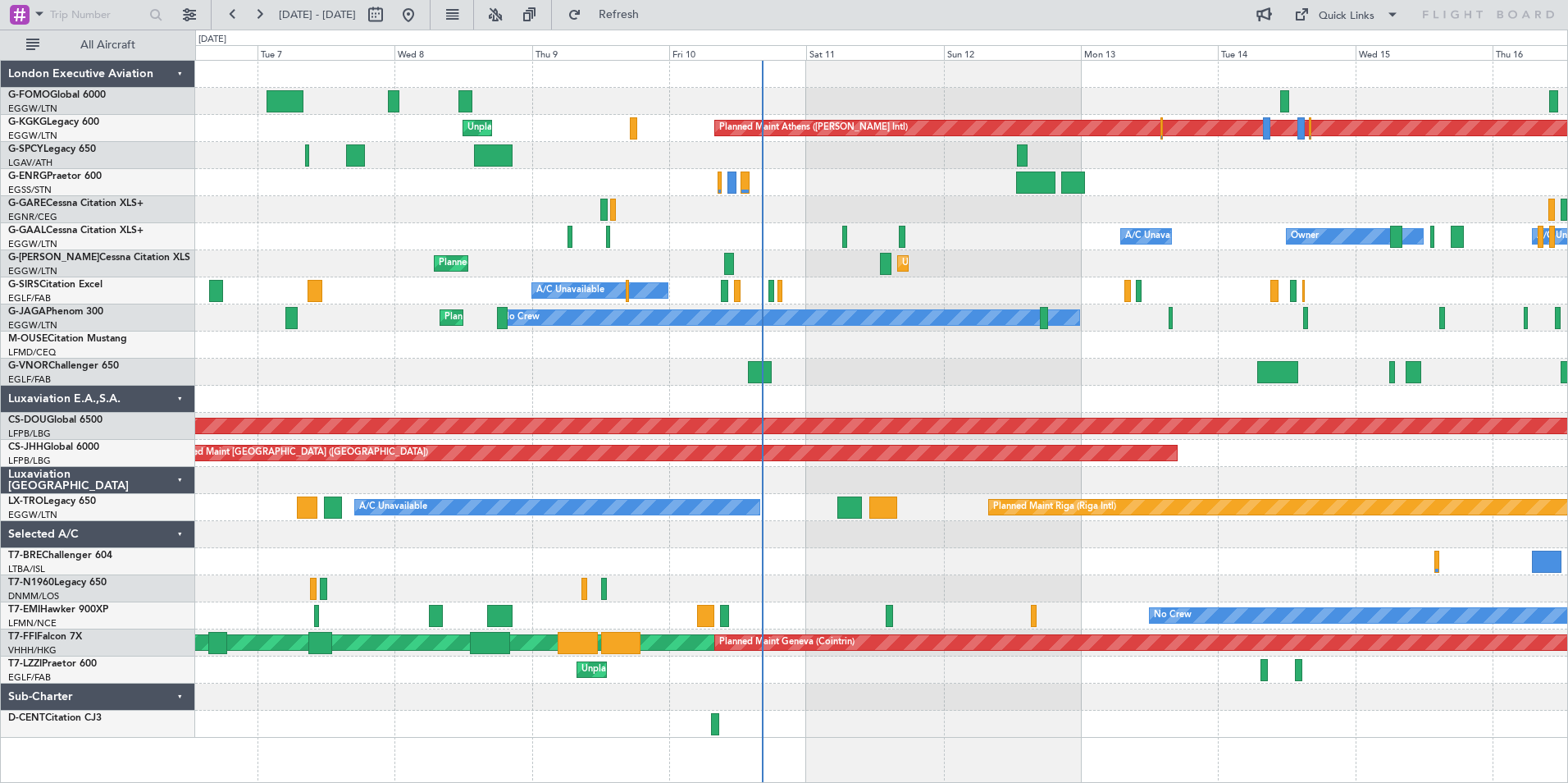
click at [900, 486] on div "Planned Maint Athens ([PERSON_NAME] Intl) Unplanned Maint [GEOGRAPHIC_DATA] (At…" at bounding box center [881, 398] width 1372 height 677
click at [509, 12] on button at bounding box center [496, 15] width 26 height 26
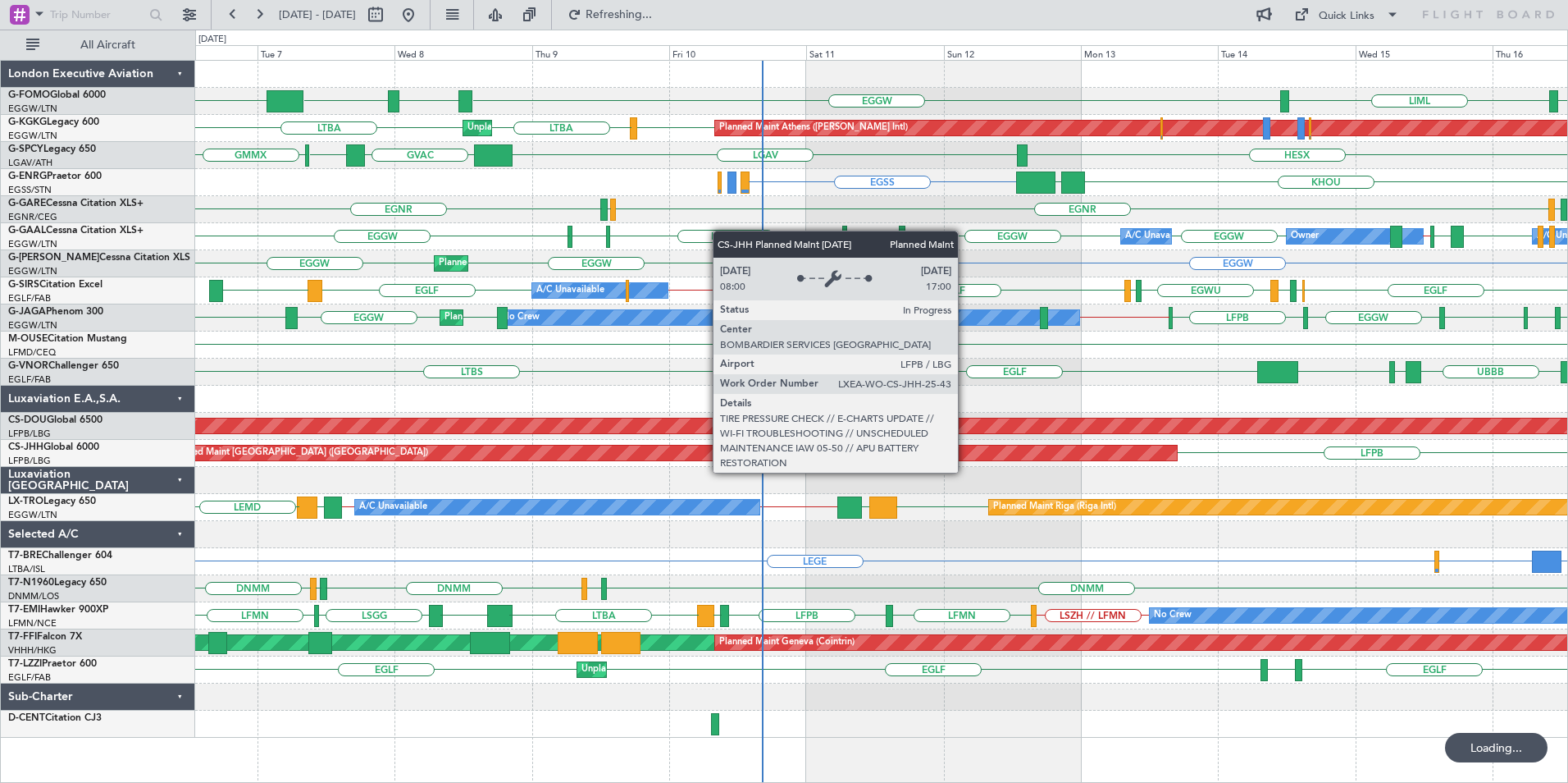
click at [871, 500] on div "EGGW KTEB EGGW ESSA EGGW LIML Planned Maint [GEOGRAPHIC_DATA] ([PERSON_NAME] In…" at bounding box center [881, 398] width 1372 height 677
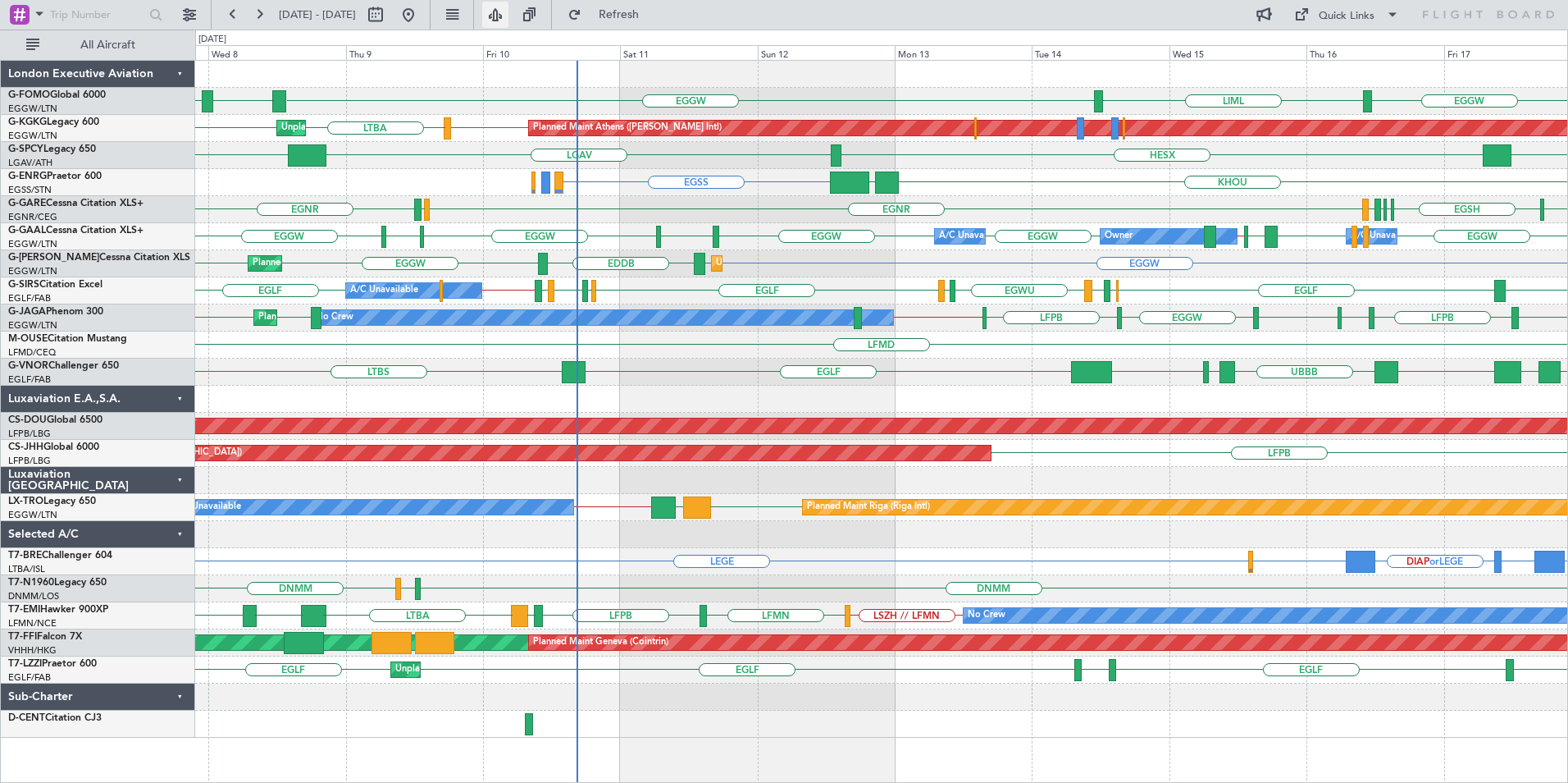
click at [509, 11] on button at bounding box center [496, 15] width 26 height 26
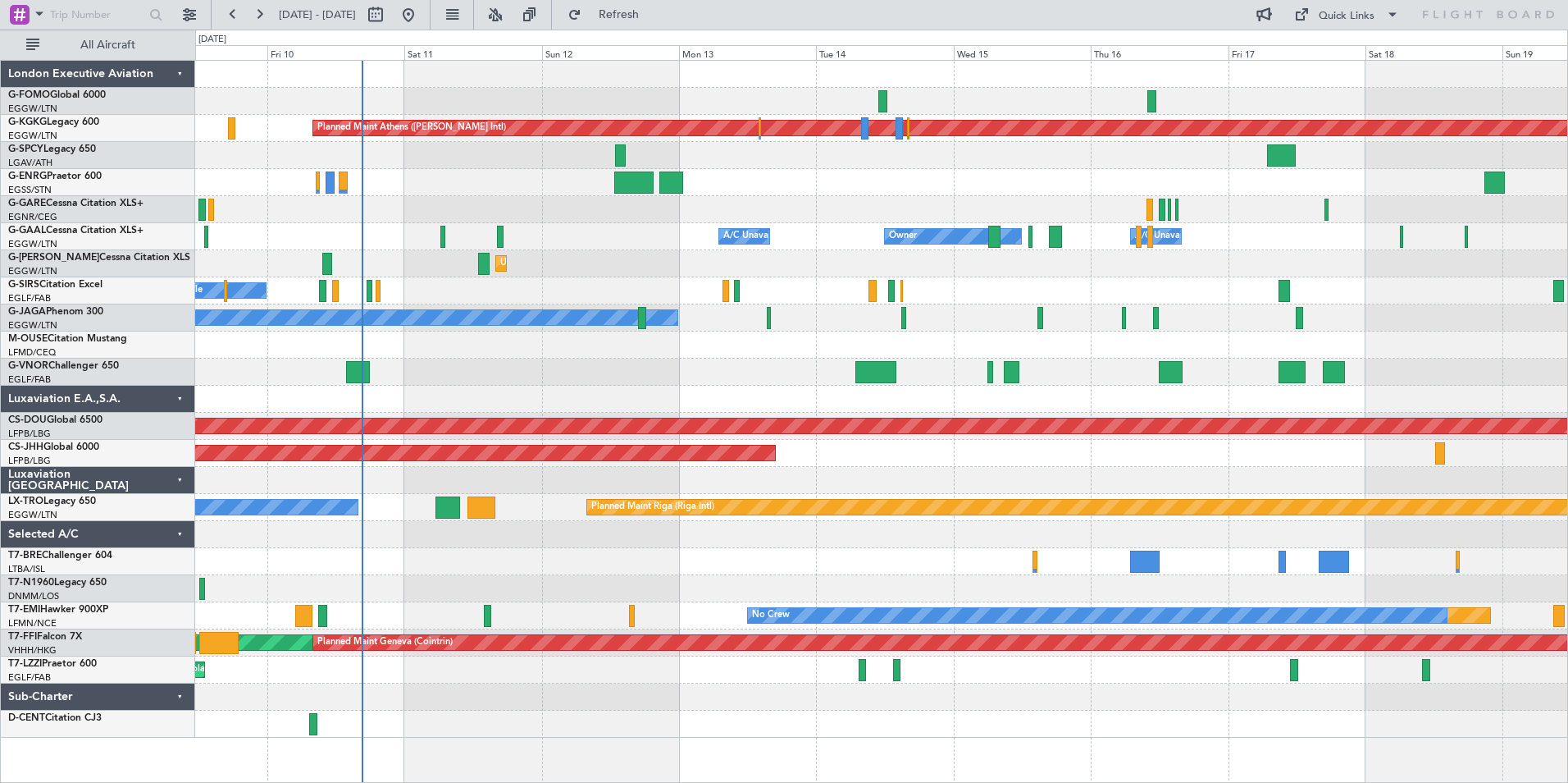
click at [528, 608] on div "Planned Maint Athens ([PERSON_NAME] Intl) Unplanned Maint [GEOGRAPHIC_DATA] (At…" at bounding box center [881, 398] width 1372 height 677
click at [638, 353] on div "Planned Maint Athens ([PERSON_NAME] Intl) Unplanned Maint [GEOGRAPHIC_DATA] (At…" at bounding box center [881, 398] width 1372 height 677
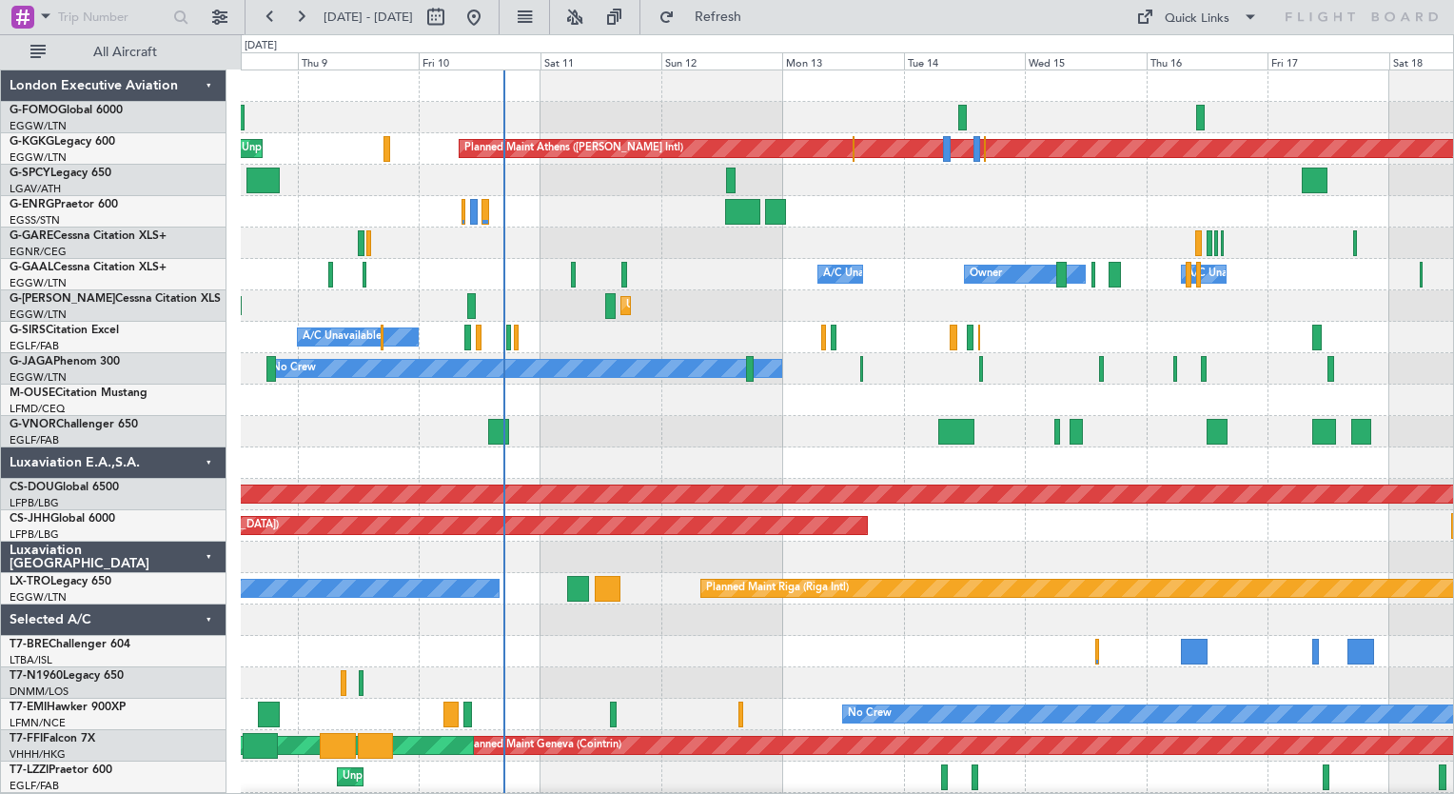
click at [675, 322] on div "Planned Maint Athens ([PERSON_NAME] Intl) Unplanned Maint [GEOGRAPHIC_DATA] (At…" at bounding box center [847, 462] width 1212 height 785
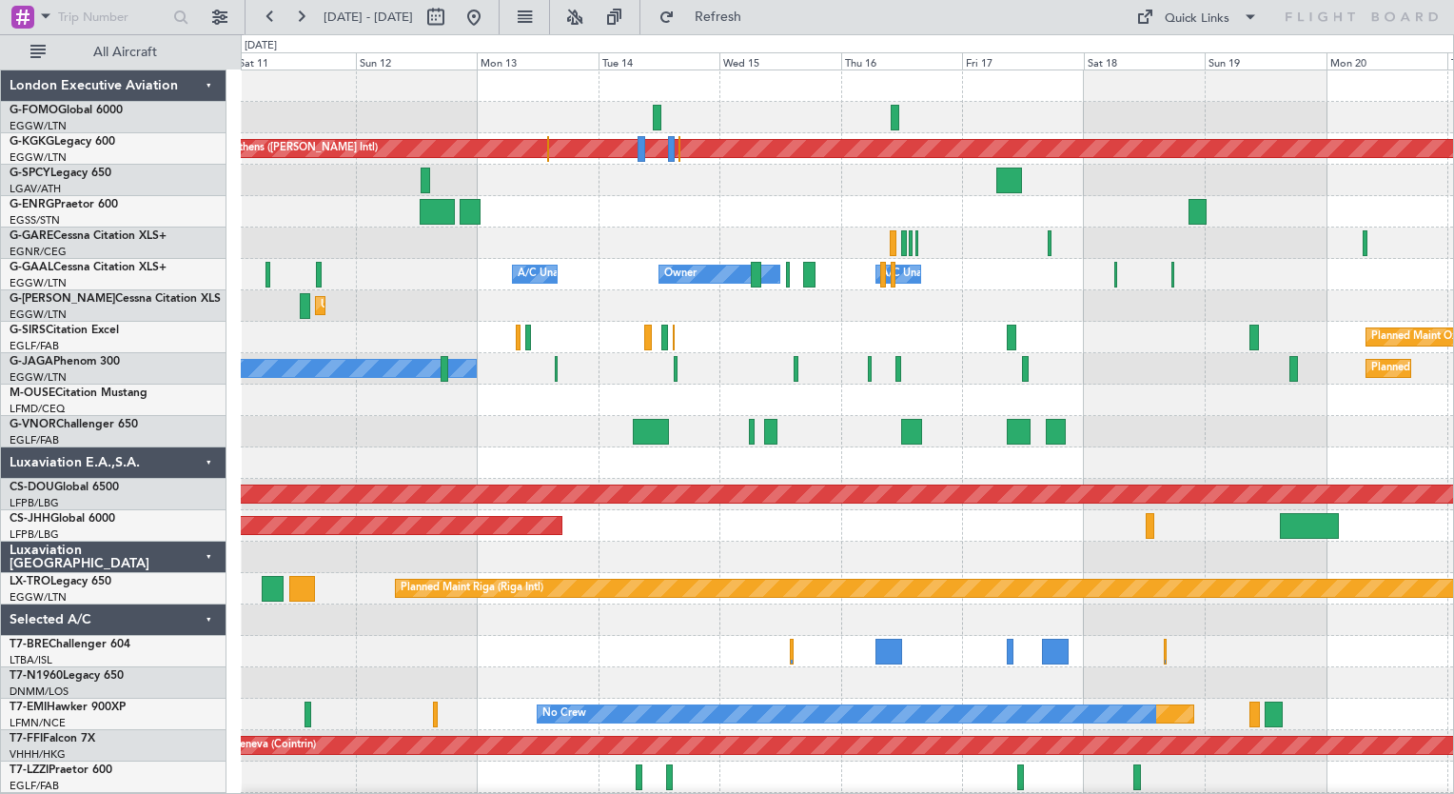
click at [392, 333] on div "Planned Maint Athens ([PERSON_NAME] Intl) Unplanned Maint [GEOGRAPHIC_DATA] (At…" at bounding box center [847, 462] width 1212 height 785
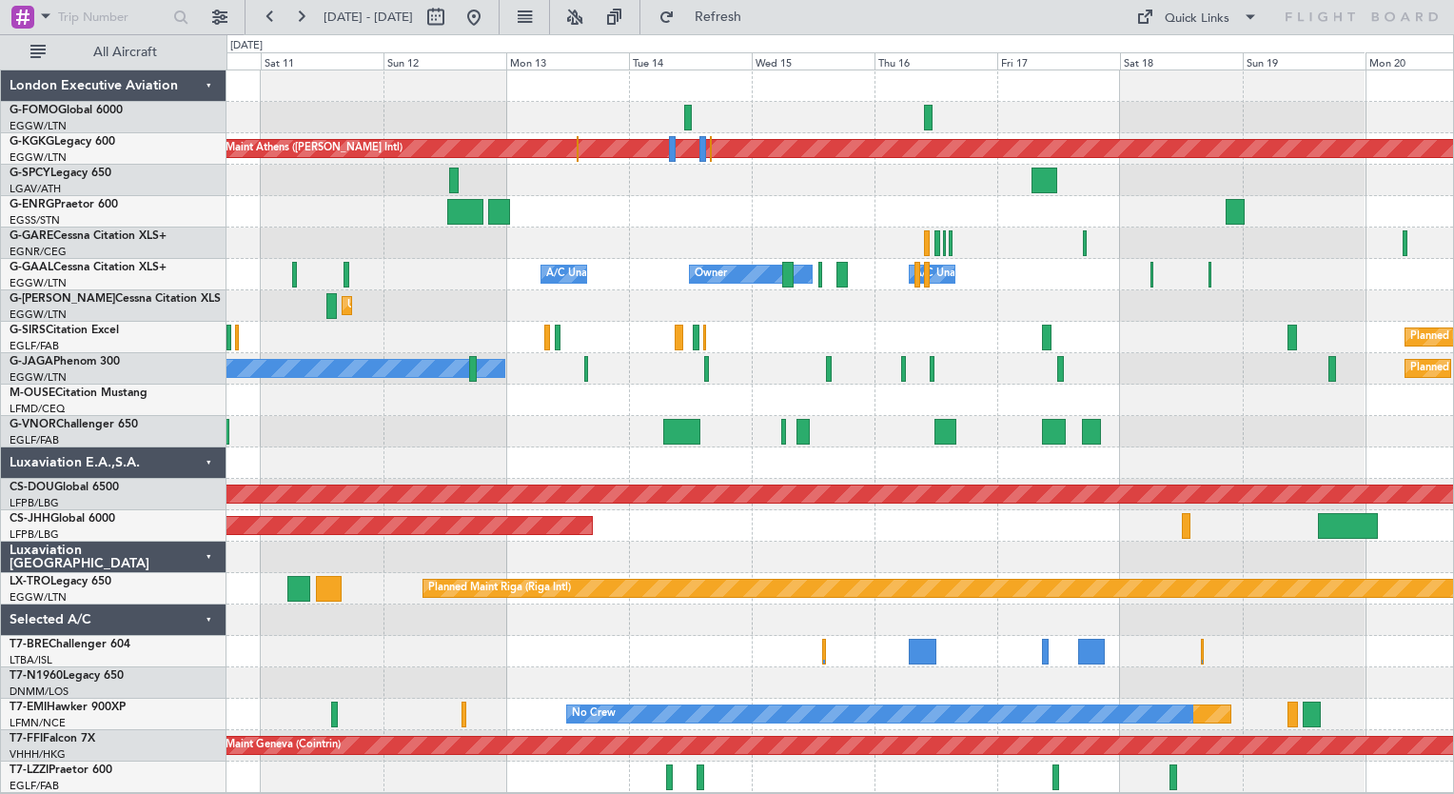
drag, startPoint x: 959, startPoint y: 530, endPoint x: 403, endPoint y: 497, distance: 556.7
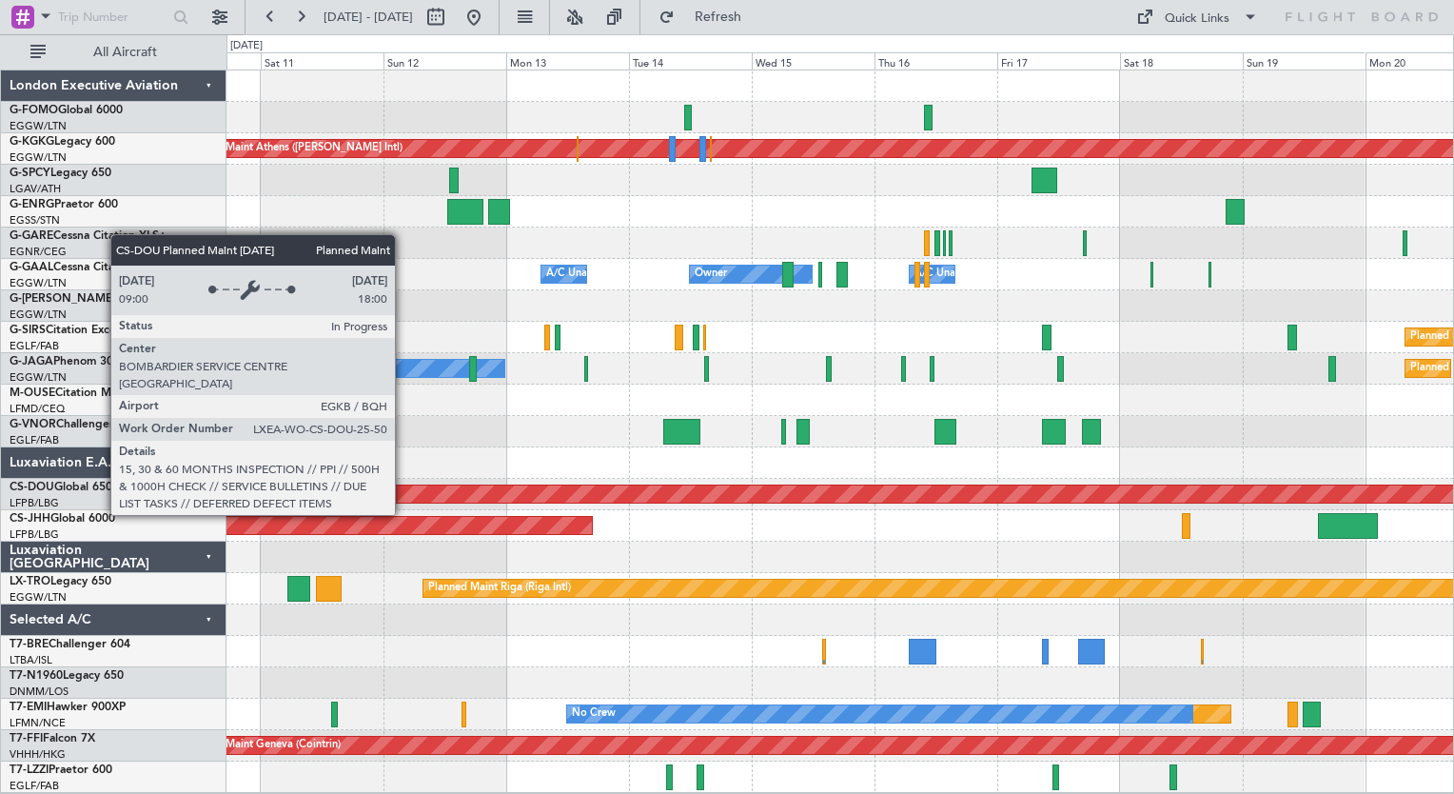
click at [1084, 501] on div "Planned Maint London ([GEOGRAPHIC_DATA])" at bounding box center [840, 493] width 3679 height 17
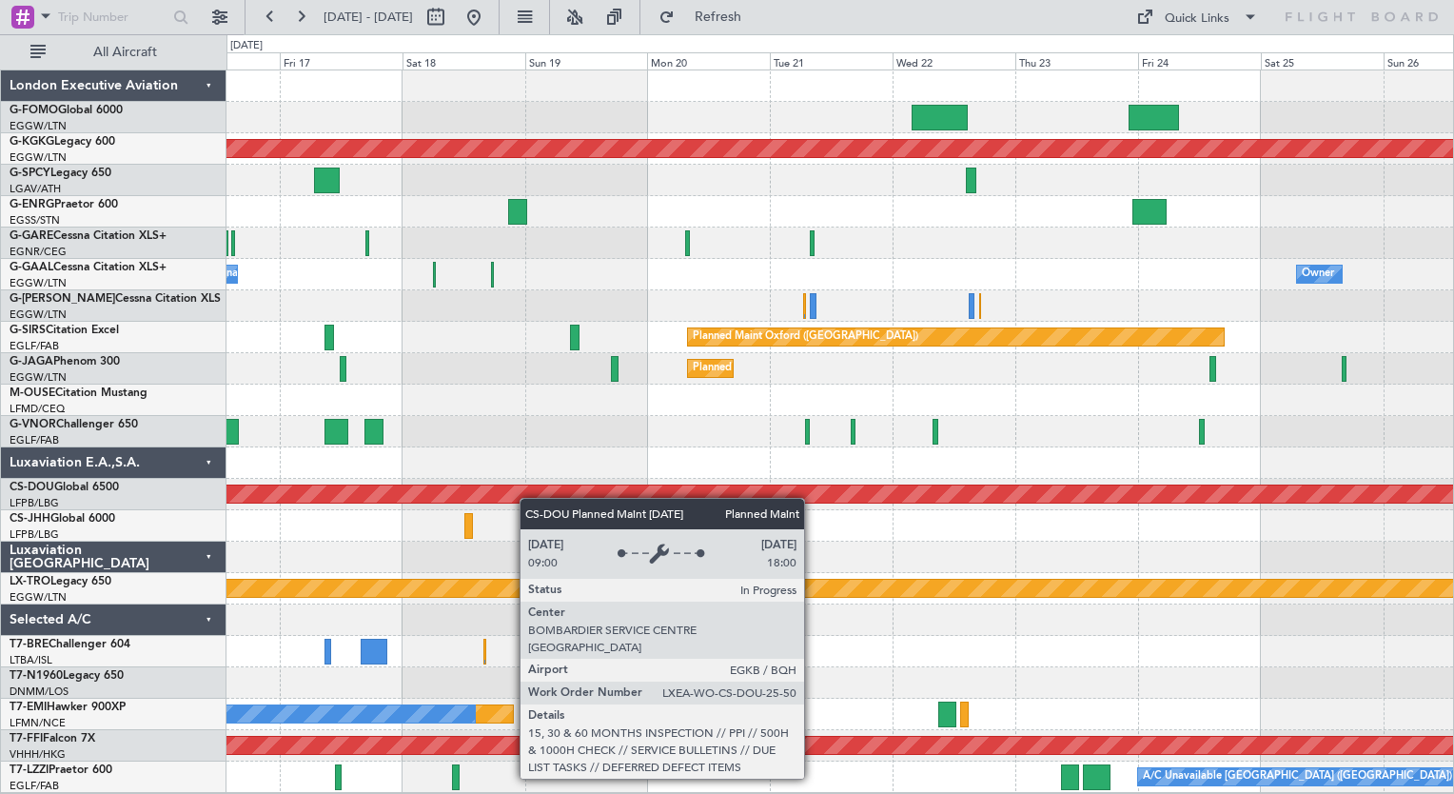
click at [377, 501] on div "Planned Maint Athens (Eleftherios Venizelos Intl) Owner A/C Unavailable Owner O…" at bounding box center [839, 431] width 1227 height 722
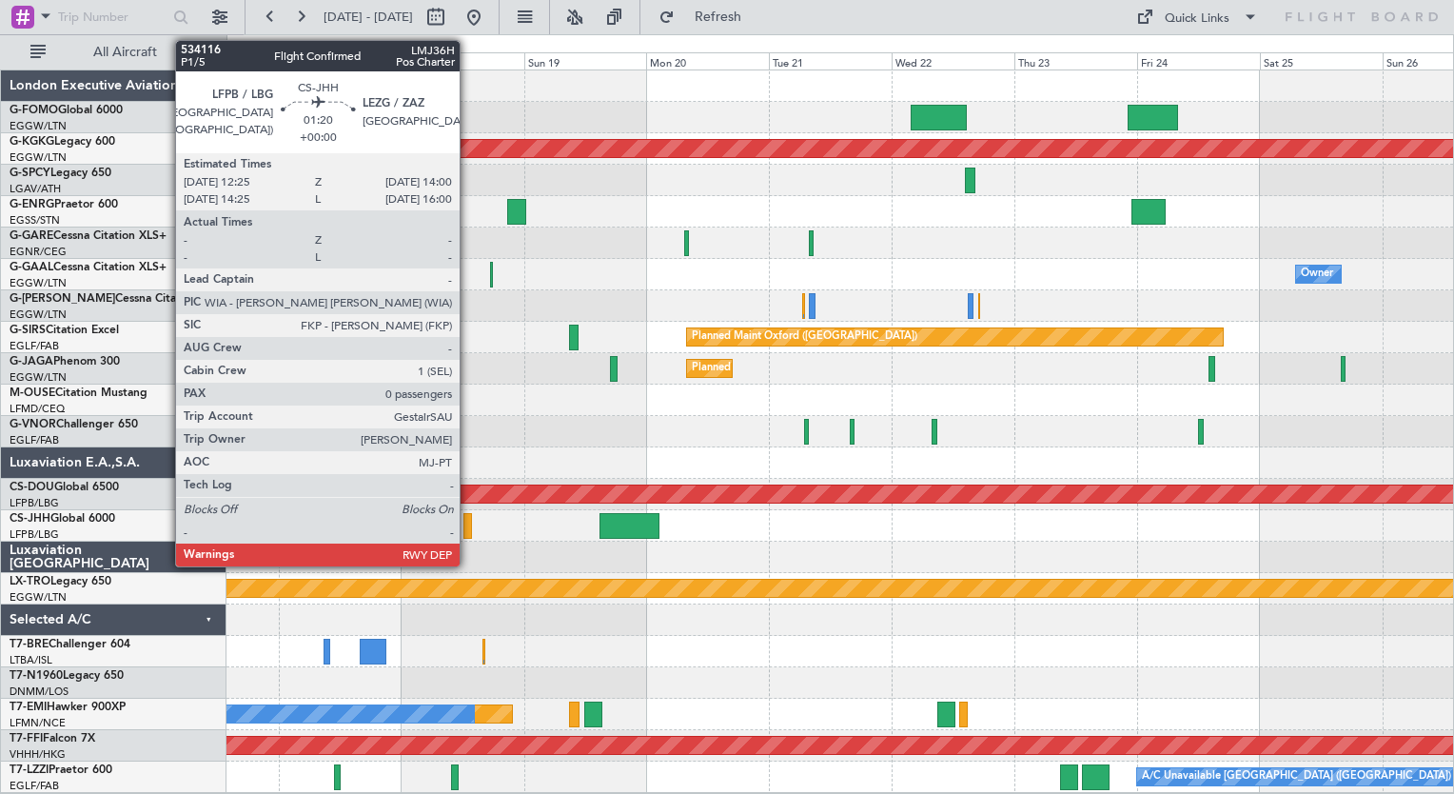
click at [468, 520] on div at bounding box center [467, 526] width 9 height 26
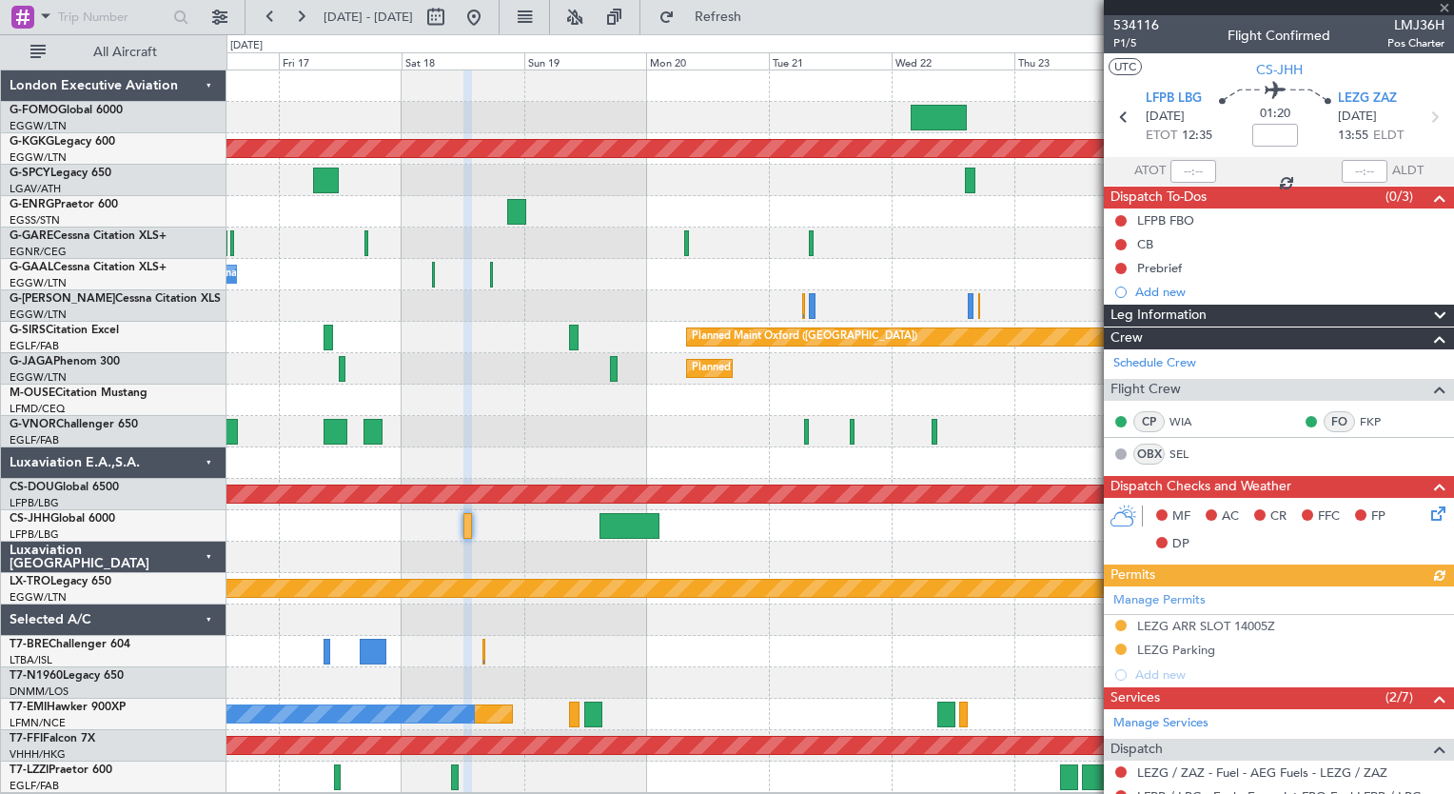
scroll to position [276, 0]
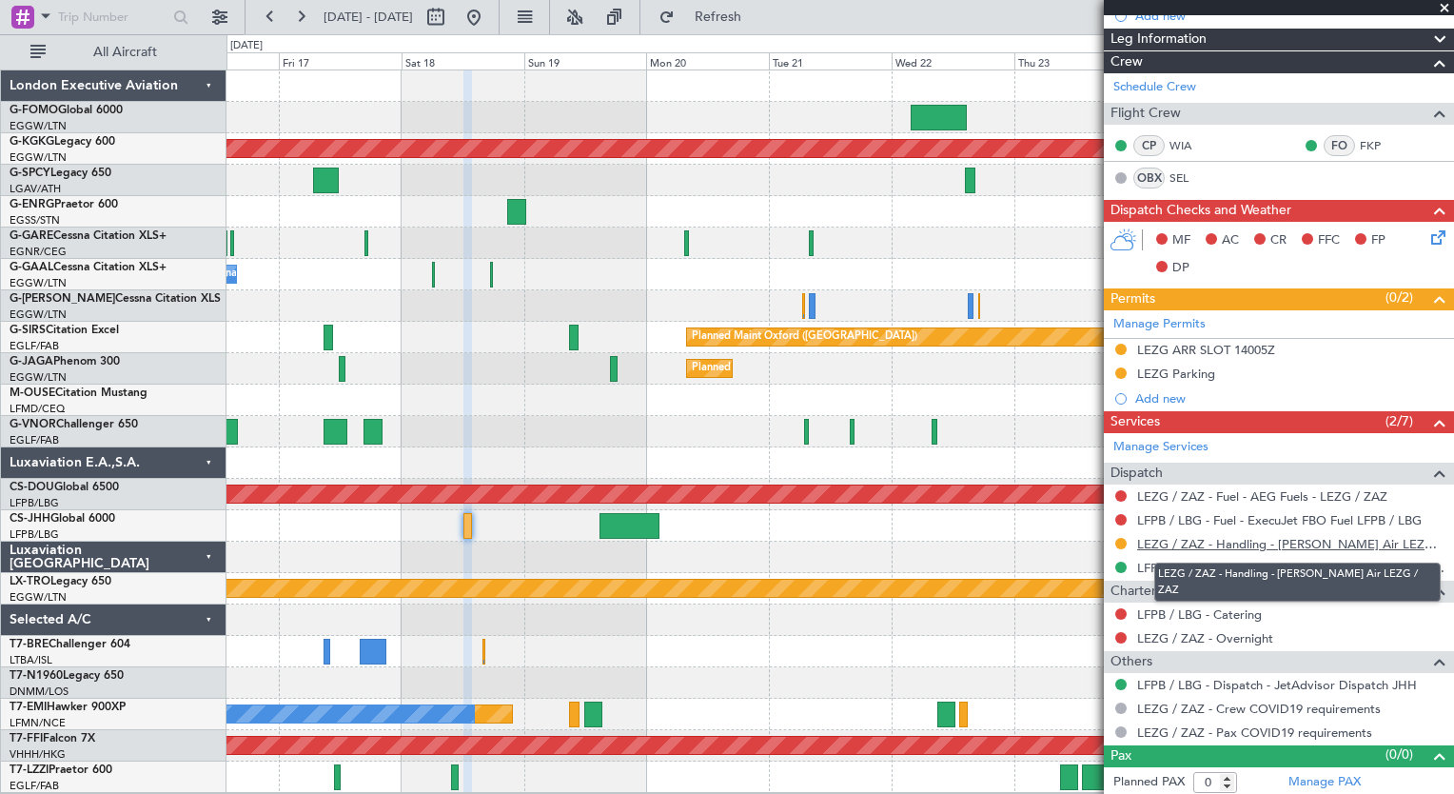
click at [1211, 544] on link "LEZG / ZAZ - Handling - Aragon Air LEZG / ZAZ" at bounding box center [1290, 544] width 307 height 16
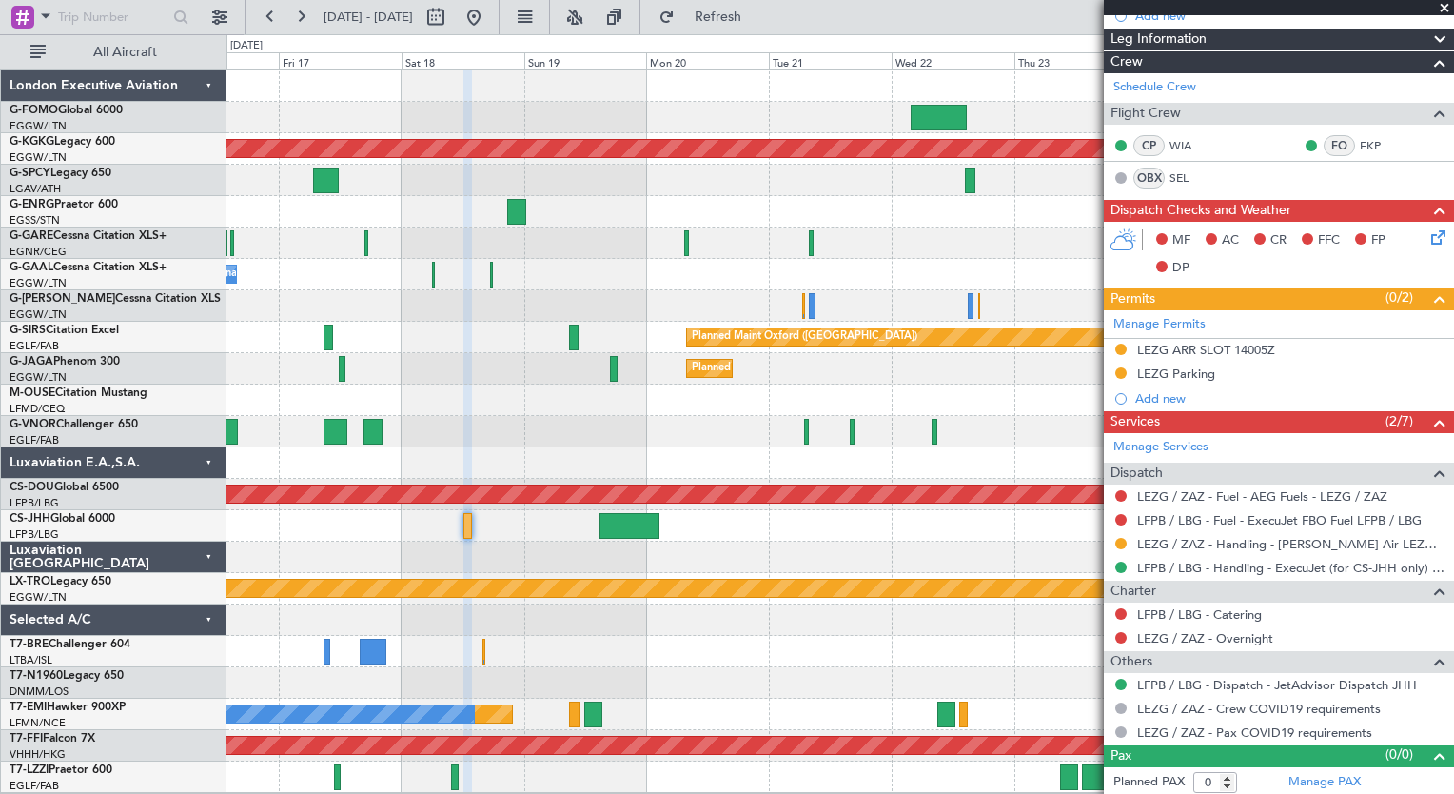
scroll to position [0, 0]
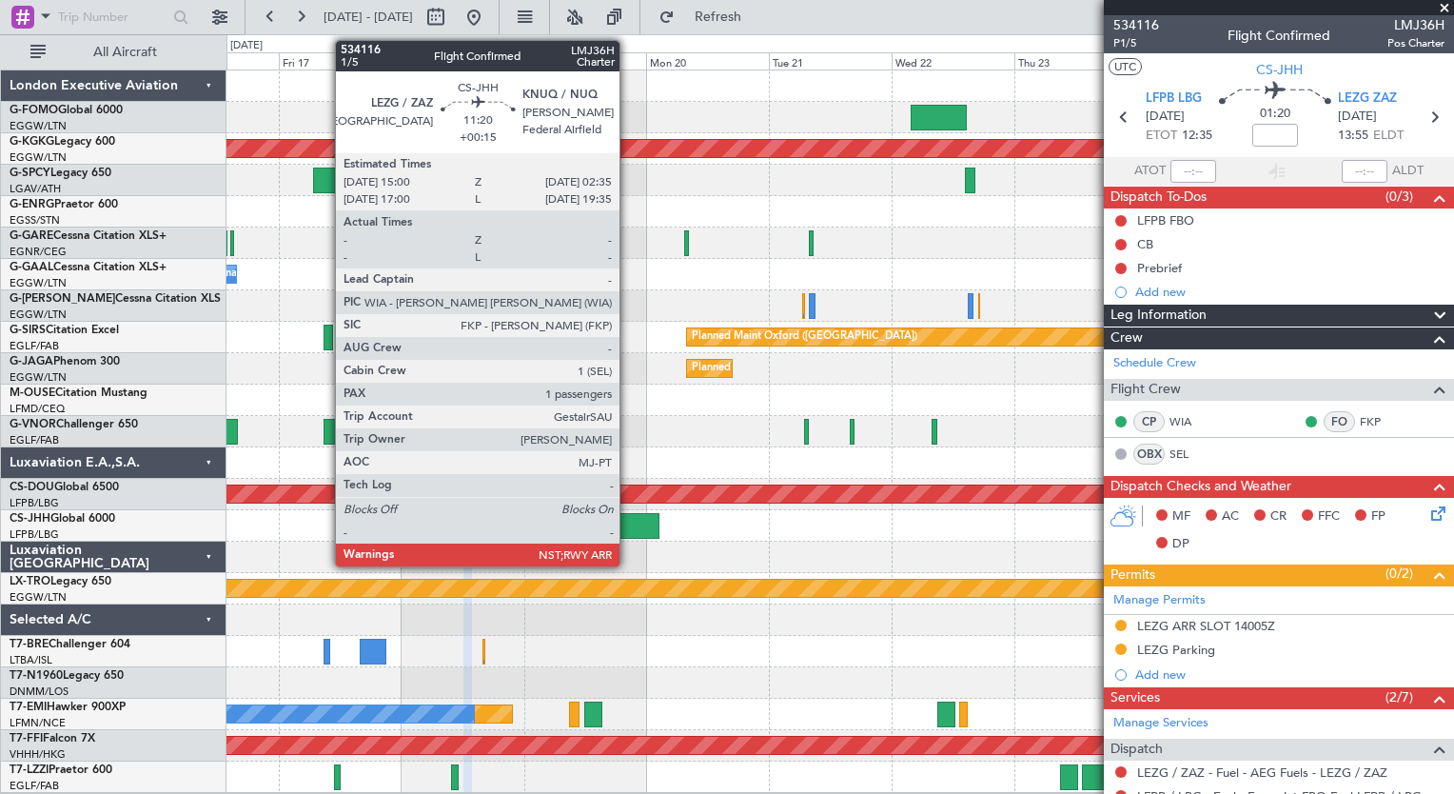
click at [628, 523] on div at bounding box center [630, 526] width 60 height 26
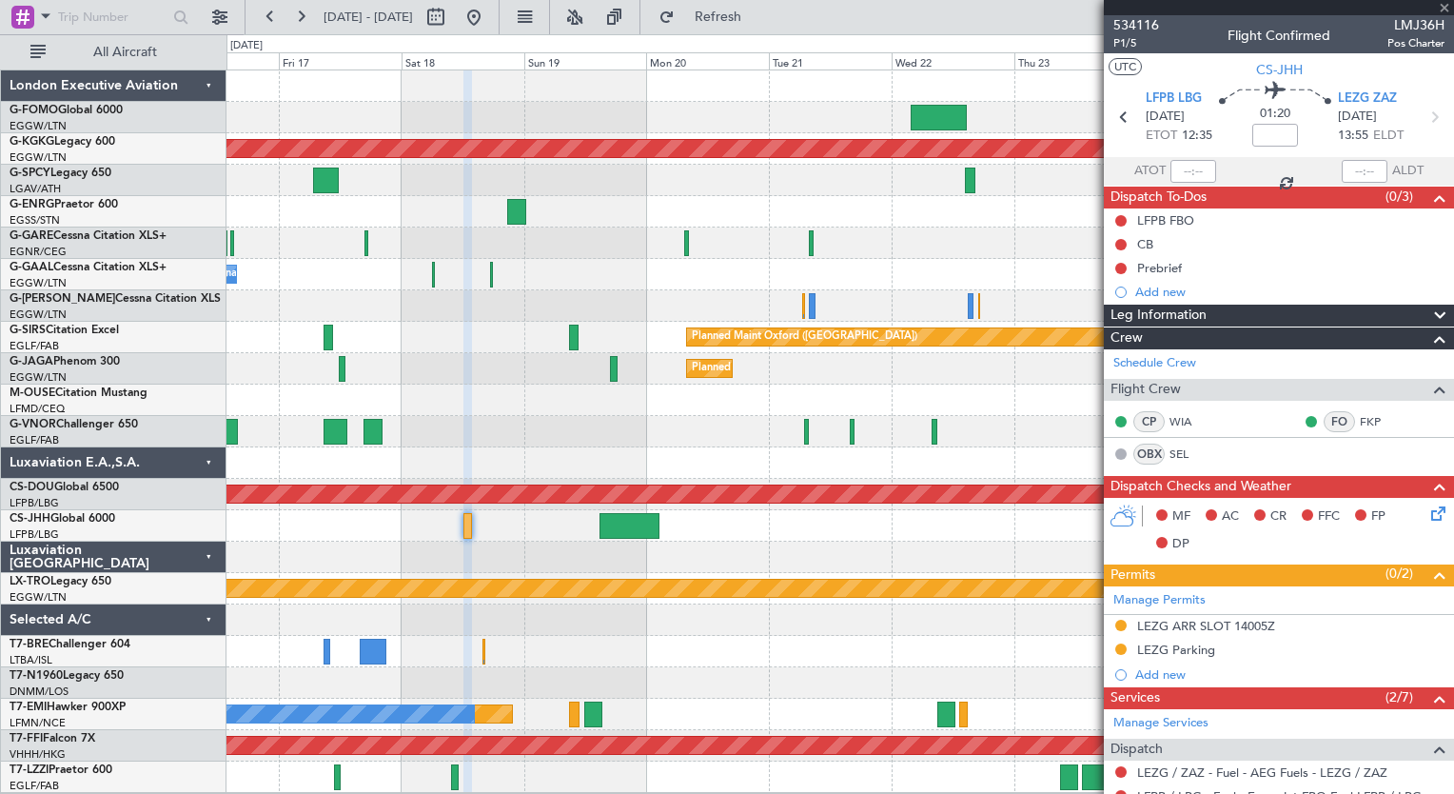
type input "+00:15"
type input "1"
